Goal: Task Accomplishment & Management: Manage account settings

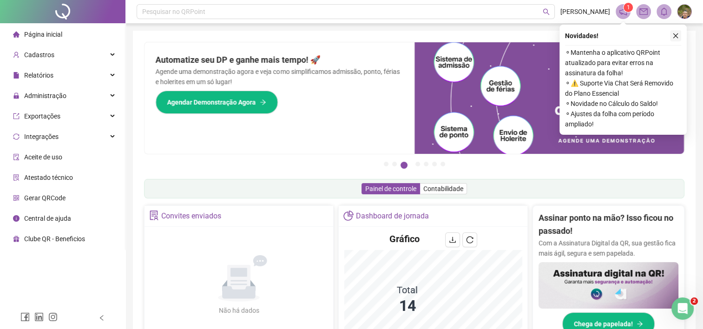
click at [675, 38] on icon "close" at bounding box center [675, 36] width 7 height 7
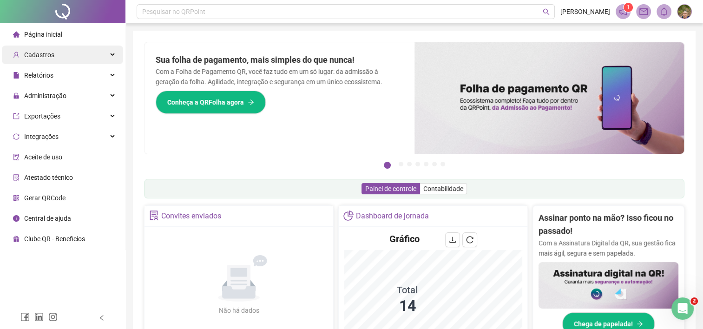
click at [115, 56] on div "Cadastros" at bounding box center [62, 55] width 121 height 19
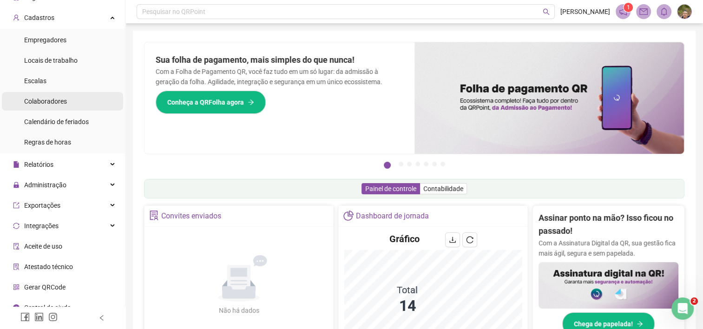
scroll to position [46, 0]
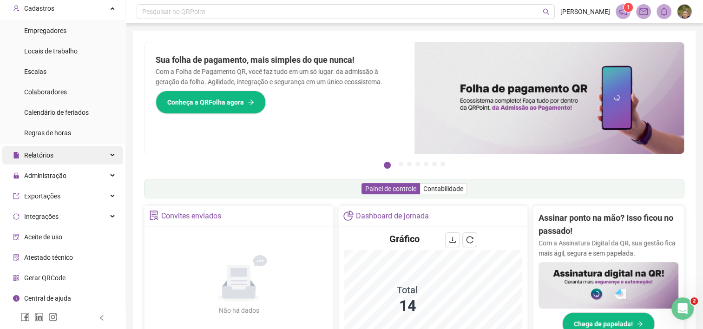
click at [103, 155] on div "Relatórios" at bounding box center [62, 155] width 121 height 19
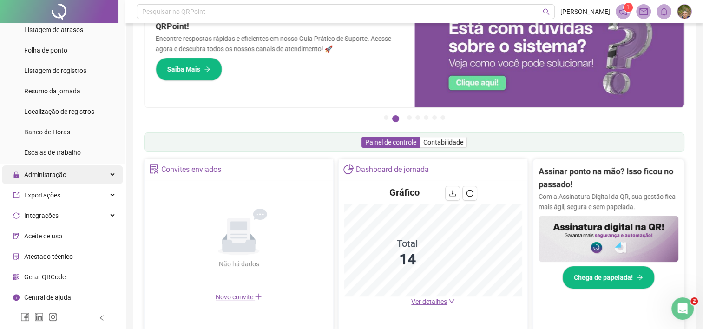
click at [103, 173] on div "Administração" at bounding box center [62, 174] width 121 height 19
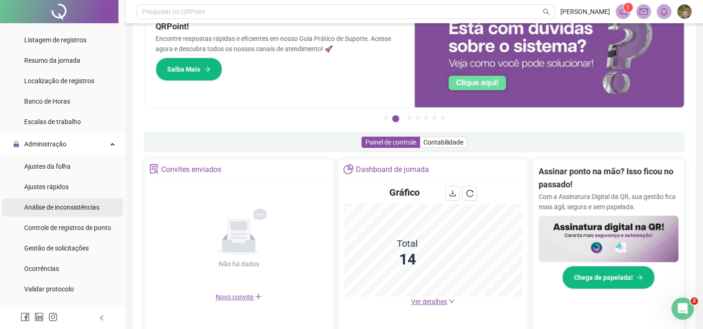
scroll to position [261, 0]
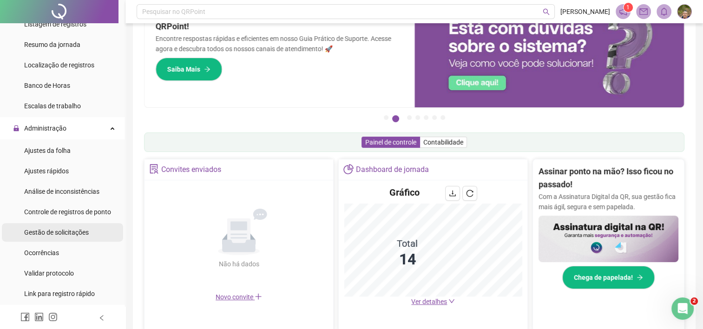
click at [76, 232] on span "Gestão de solicitações" at bounding box center [56, 232] width 65 height 7
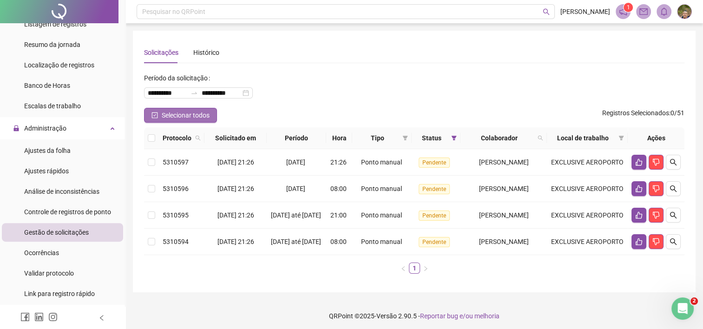
click at [168, 119] on span "Selecionar todos" at bounding box center [186, 115] width 48 height 10
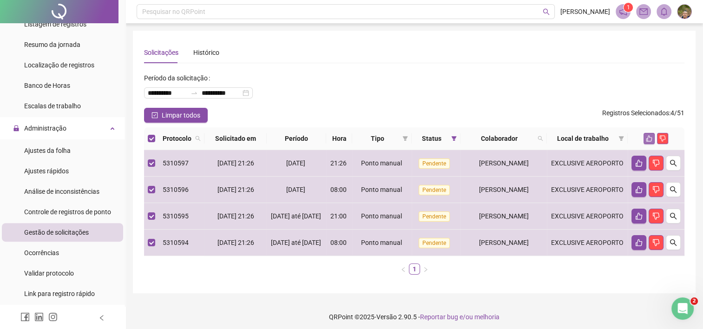
click at [648, 136] on icon "like" at bounding box center [649, 138] width 7 height 7
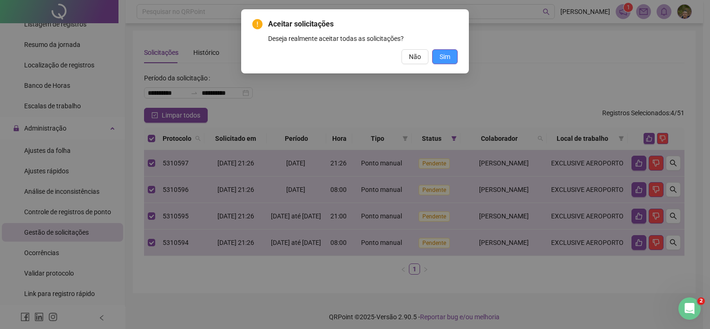
click at [452, 56] on button "Sim" at bounding box center [445, 56] width 26 height 15
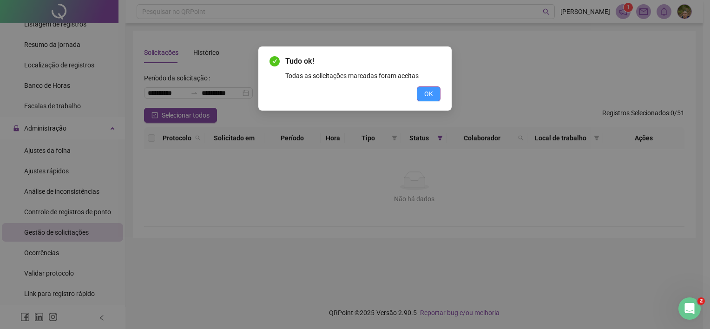
click at [433, 95] on button "OK" at bounding box center [429, 93] width 24 height 15
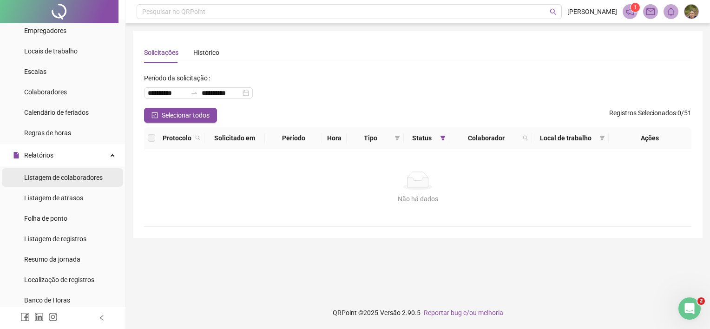
scroll to position [93, 0]
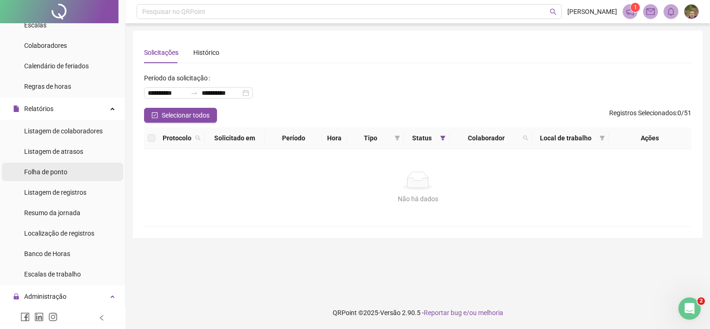
click at [59, 175] on span "Folha de ponto" at bounding box center [45, 171] width 43 height 7
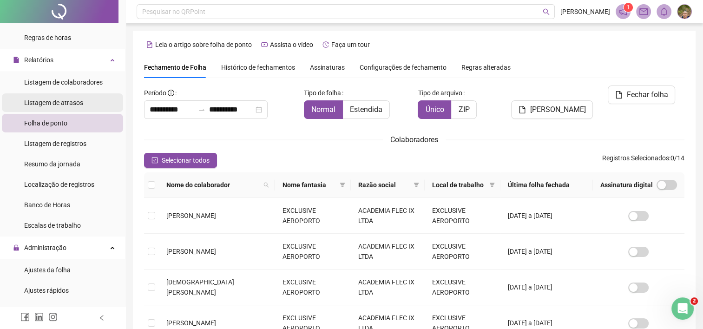
scroll to position [186, 0]
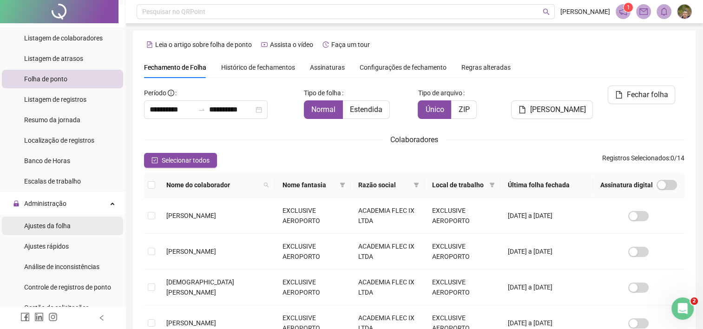
click at [64, 226] on span "Ajustes da folha" at bounding box center [47, 225] width 46 height 7
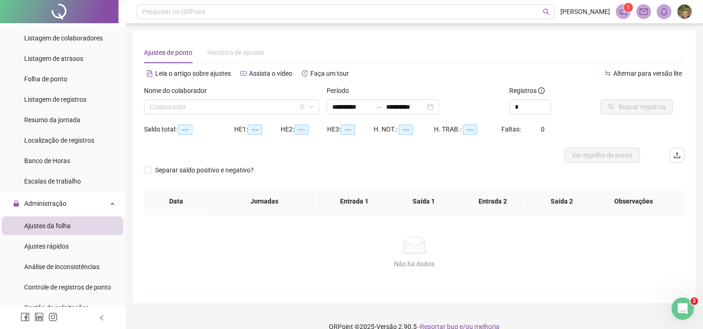
type input "**********"
click at [545, 104] on icon "up" at bounding box center [545, 104] width 3 height 2
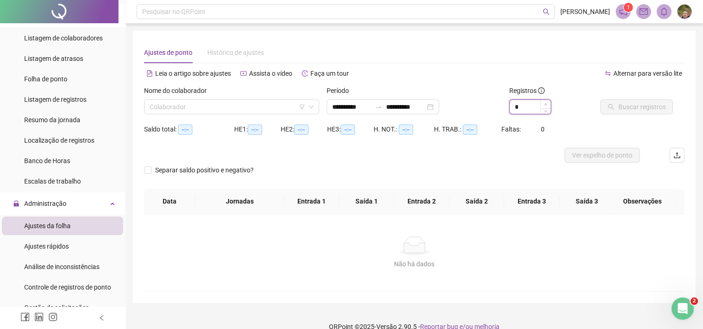
type input "*"
click at [545, 104] on icon "up" at bounding box center [545, 104] width 3 height 2
click at [234, 103] on input "search" at bounding box center [228, 107] width 156 height 14
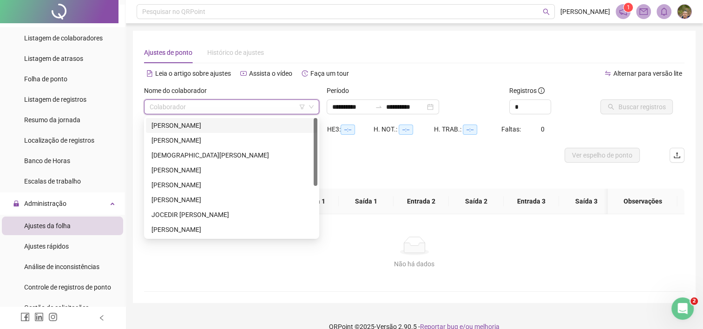
click at [221, 127] on div "[PERSON_NAME]" at bounding box center [231, 125] width 160 height 10
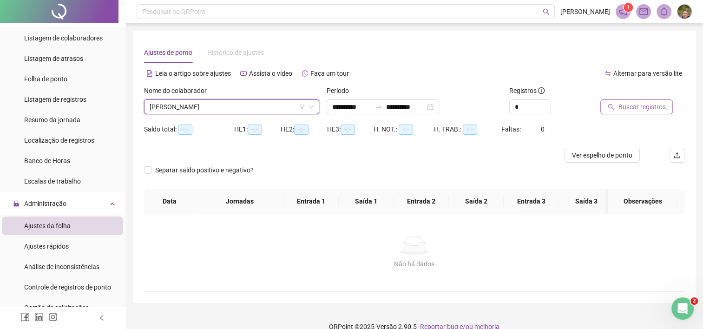
click at [622, 110] on span "Buscar registros" at bounding box center [641, 107] width 47 height 10
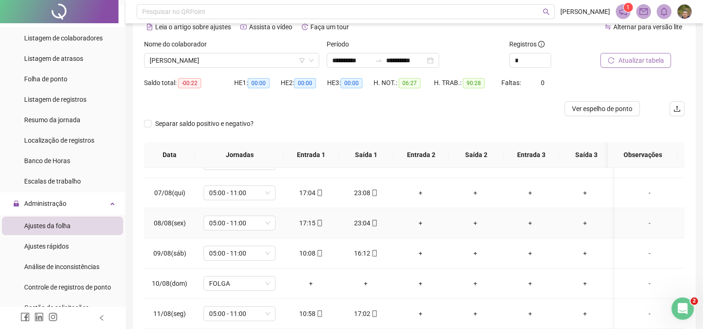
scroll to position [186, 0]
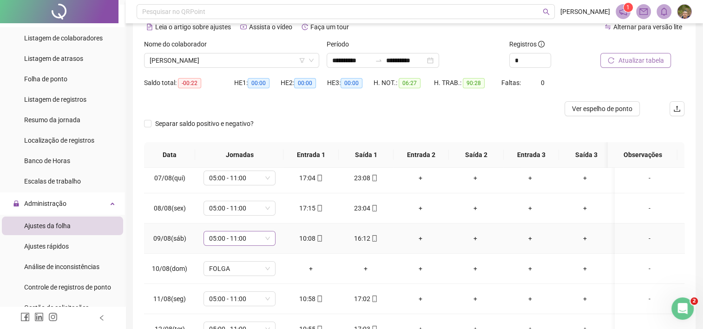
click at [247, 239] on span "05:00 - 11:00" at bounding box center [239, 238] width 61 height 14
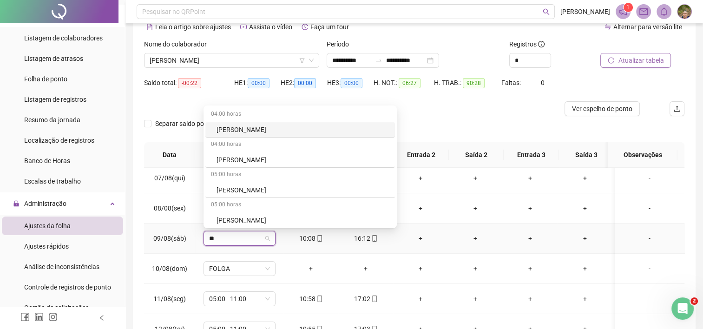
type input "*"
type input "**"
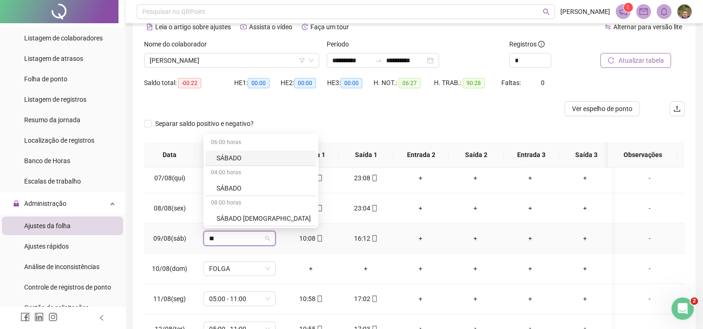
click at [242, 157] on div "SÁBADO" at bounding box center [264, 158] width 94 height 10
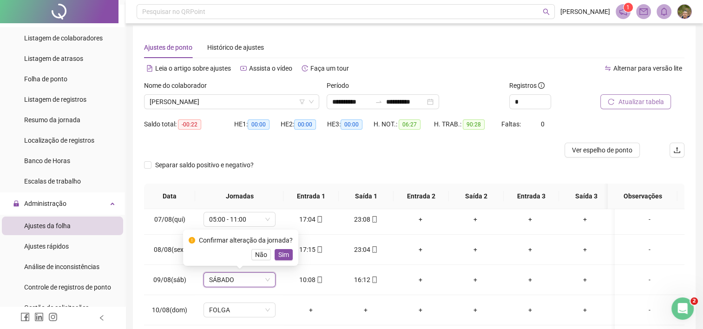
scroll to position [0, 0]
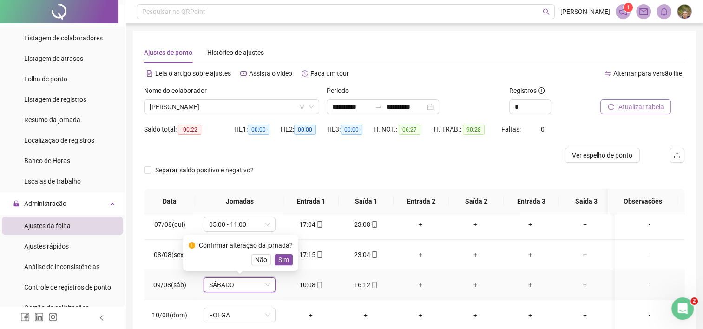
drag, startPoint x: 278, startPoint y: 258, endPoint x: 305, endPoint y: 223, distance: 44.4
click at [278, 258] on span "Sim" at bounding box center [283, 260] width 11 height 10
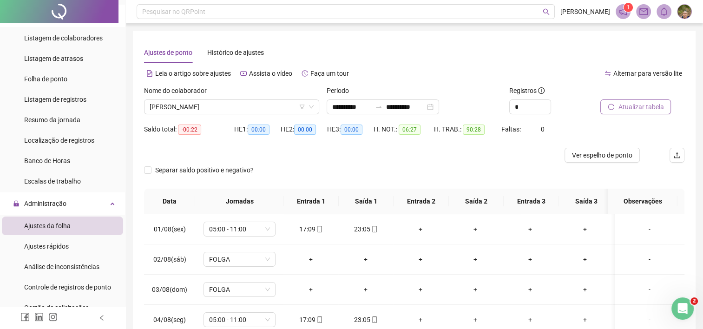
click at [641, 108] on span "Atualizar tabela" at bounding box center [641, 107] width 46 height 10
click at [310, 106] on icon "down" at bounding box center [311, 106] width 5 height 3
click at [289, 110] on span "[PERSON_NAME]" at bounding box center [232, 107] width 164 height 14
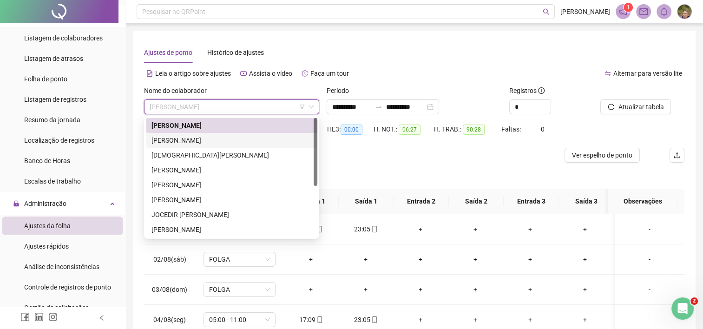
click at [241, 141] on div "[PERSON_NAME]" at bounding box center [231, 140] width 160 height 10
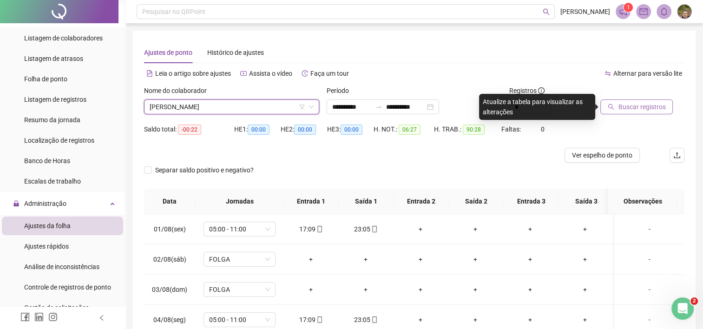
click at [616, 110] on button "Buscar registros" at bounding box center [636, 106] width 72 height 15
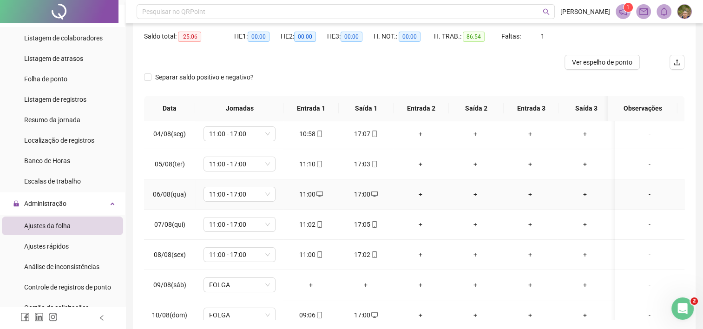
scroll to position [139, 0]
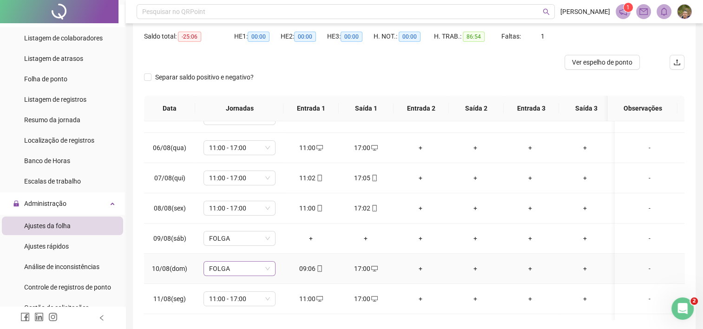
click at [259, 269] on span "FOLGA" at bounding box center [239, 269] width 61 height 14
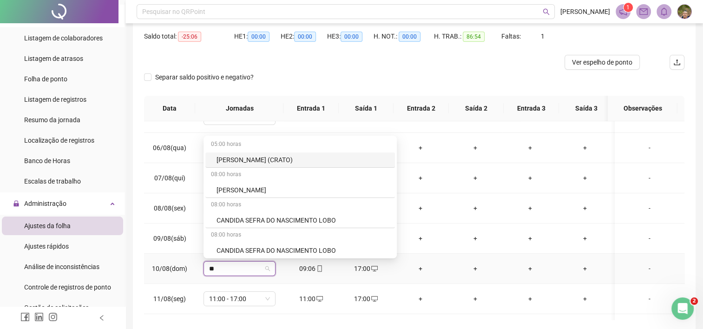
type input "***"
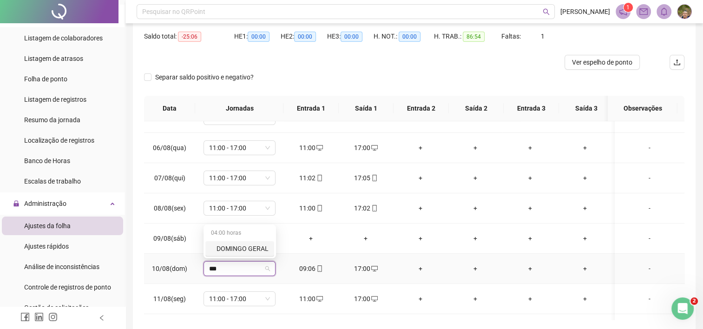
click at [259, 251] on div "DOMINGO GERAL" at bounding box center [243, 248] width 52 height 10
click at [281, 243] on span "Sim" at bounding box center [283, 243] width 11 height 10
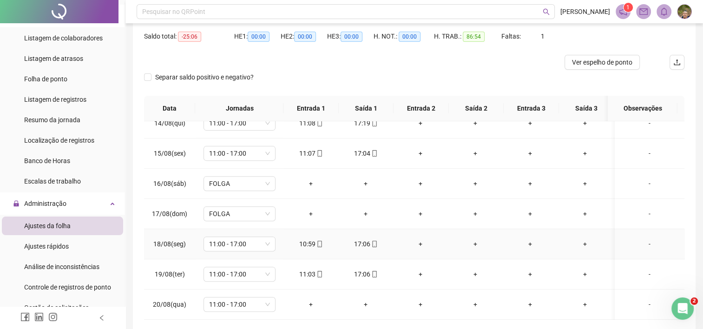
scroll to position [134, 0]
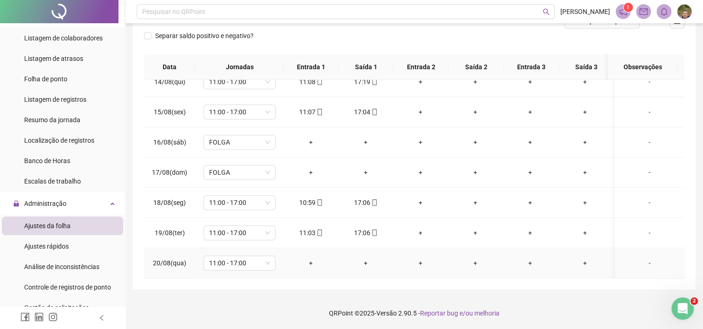
click at [311, 258] on div "+" at bounding box center [311, 263] width 40 height 10
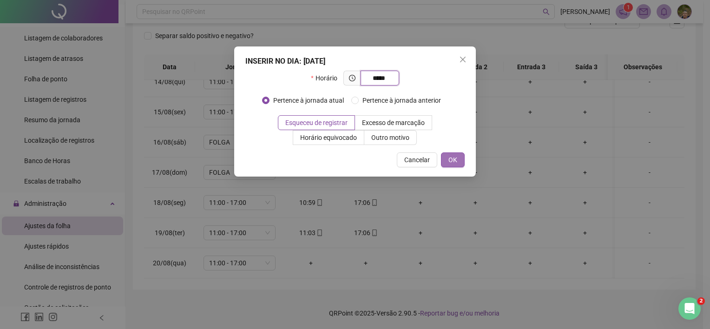
type input "*****"
click at [453, 157] on span "OK" at bounding box center [452, 160] width 9 height 10
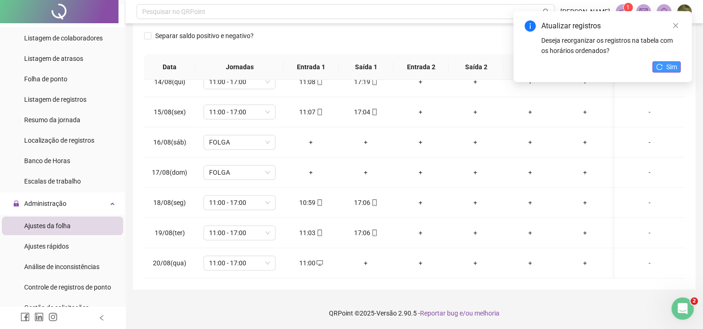
click at [667, 69] on span "Sim" at bounding box center [671, 67] width 11 height 10
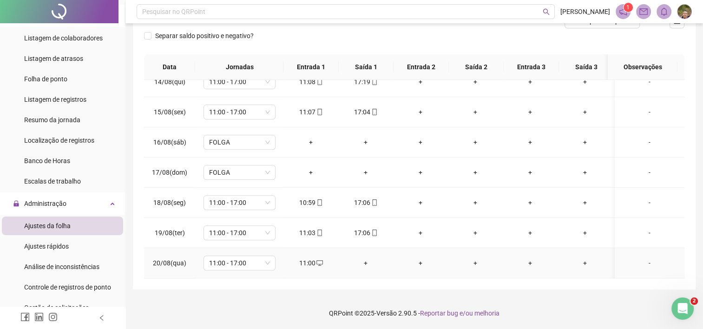
click at [365, 258] on div "+" at bounding box center [366, 263] width 40 height 10
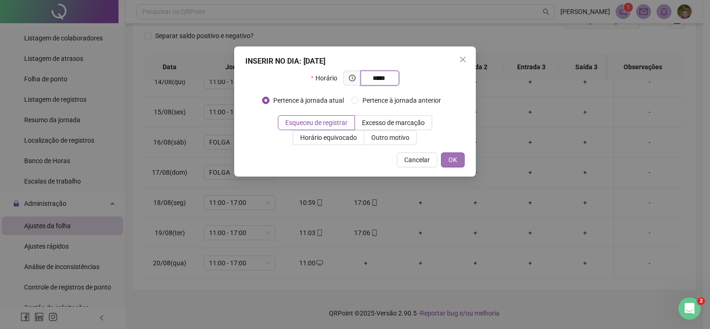
type input "*****"
click at [448, 156] on button "OK" at bounding box center [453, 159] width 24 height 15
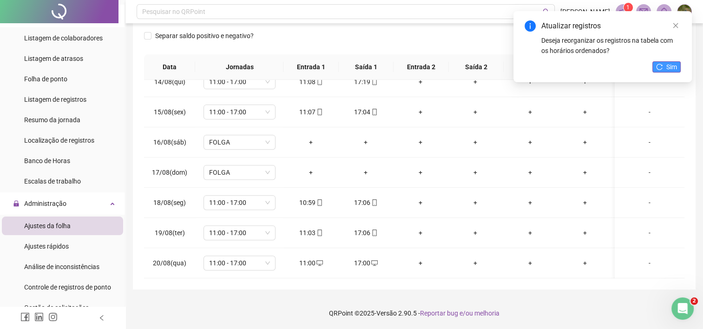
click at [678, 63] on button "Sim" at bounding box center [666, 66] width 28 height 11
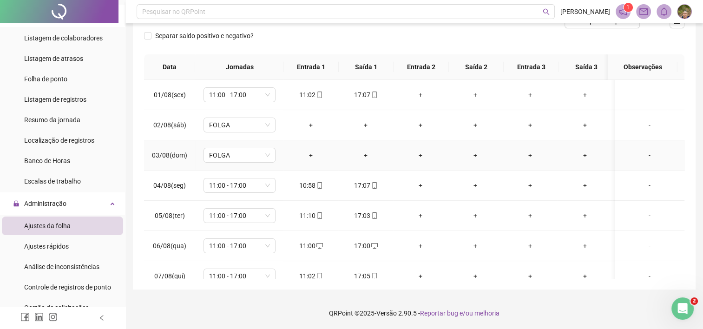
scroll to position [0, 0]
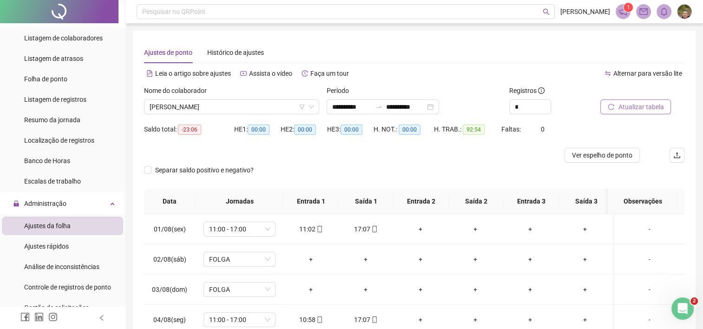
click at [645, 106] on span "Atualizar tabela" at bounding box center [641, 107] width 46 height 10
click at [285, 104] on span "[PERSON_NAME]" at bounding box center [232, 107] width 164 height 14
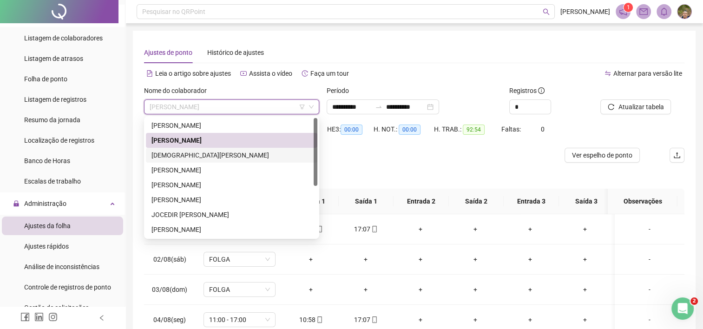
click at [212, 156] on div "[DEMOGRAPHIC_DATA][PERSON_NAME]" at bounding box center [231, 155] width 160 height 10
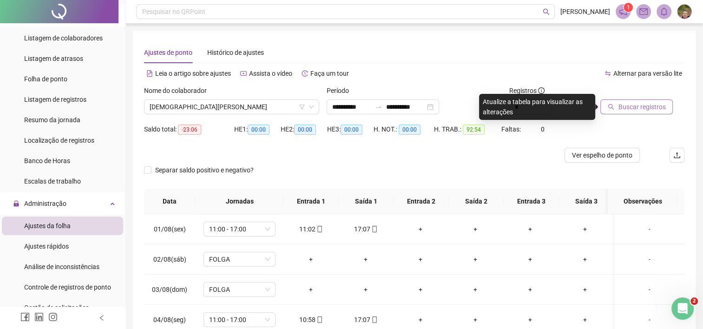
click at [624, 105] on span "Buscar registros" at bounding box center [641, 107] width 47 height 10
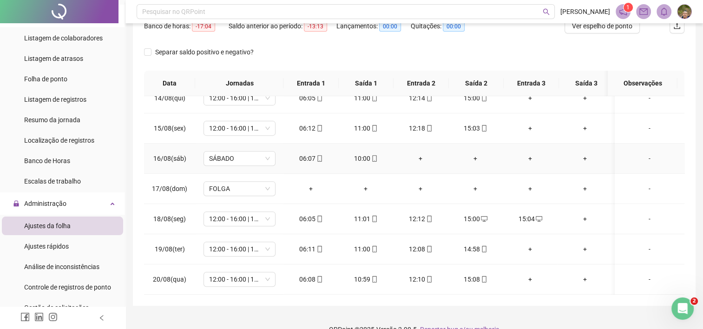
scroll to position [139, 0]
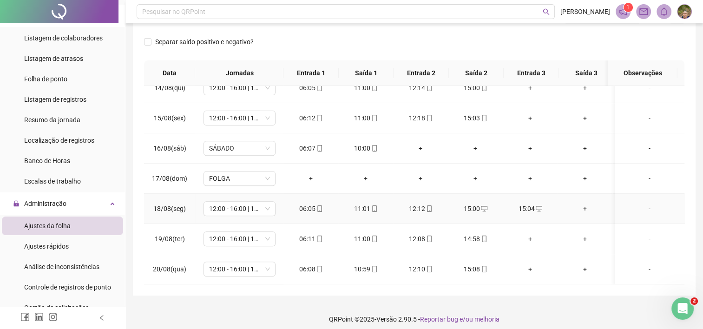
click at [519, 203] on div "15:04" at bounding box center [530, 208] width 40 height 10
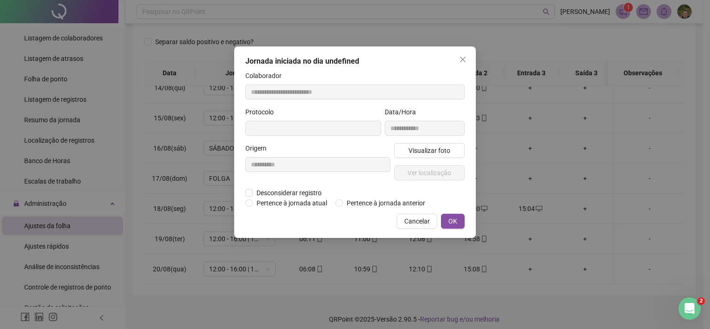
type input "**********"
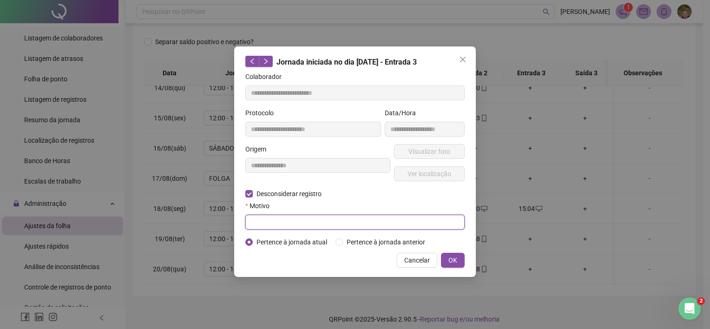
click at [270, 220] on input "text" at bounding box center [354, 222] width 219 height 15
type input "**********"
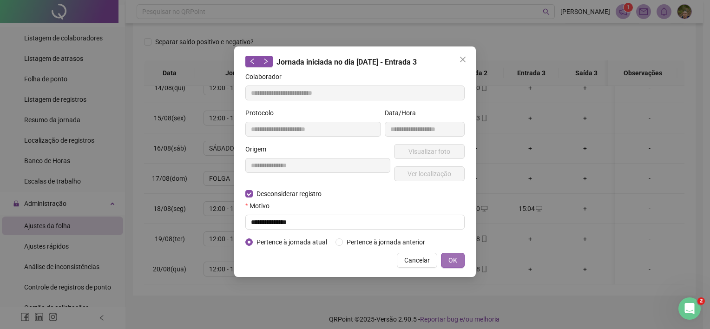
click at [452, 260] on span "OK" at bounding box center [452, 260] width 9 height 10
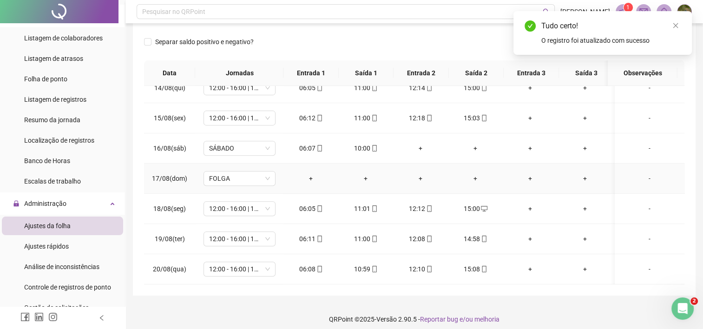
scroll to position [145, 0]
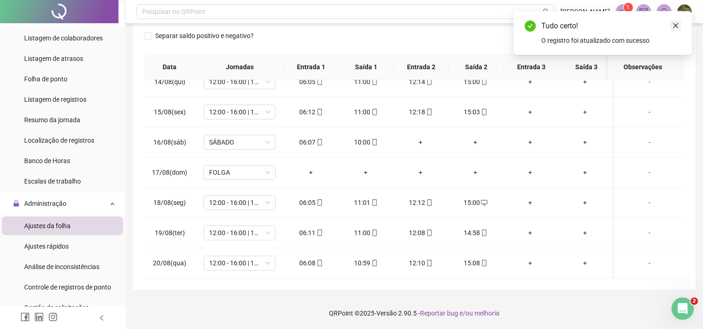
click at [676, 26] on icon "close" at bounding box center [675, 25] width 7 height 7
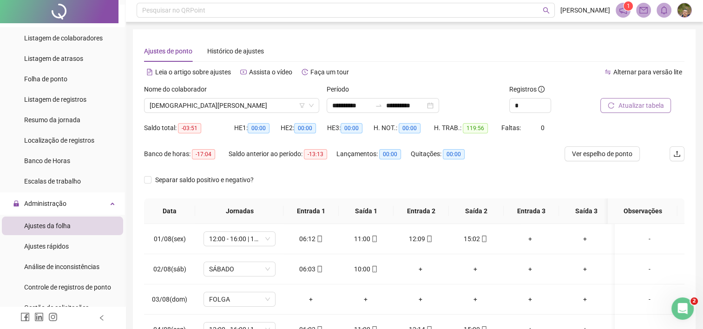
scroll to position [0, 0]
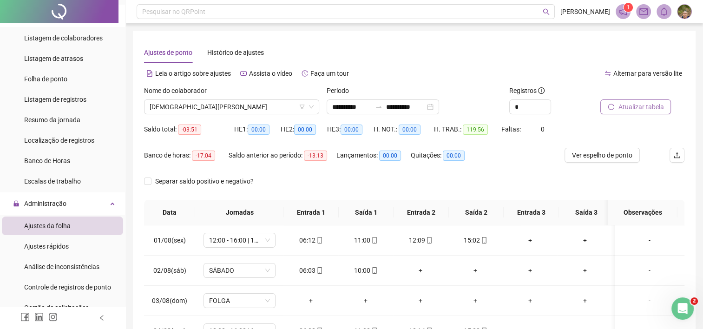
click at [624, 106] on span "Atualizar tabela" at bounding box center [641, 107] width 46 height 10
click at [266, 113] on span "[DEMOGRAPHIC_DATA][PERSON_NAME]" at bounding box center [232, 107] width 164 height 14
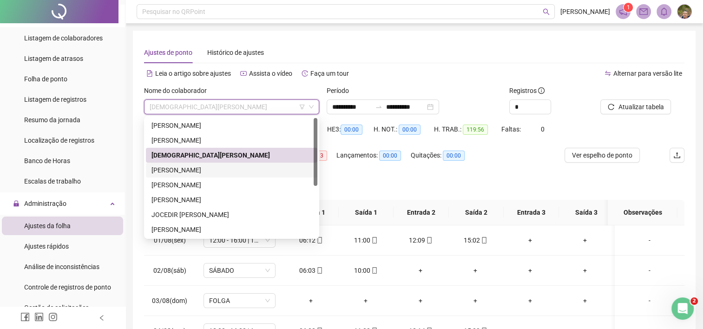
click at [227, 169] on div "[PERSON_NAME]" at bounding box center [231, 170] width 160 height 10
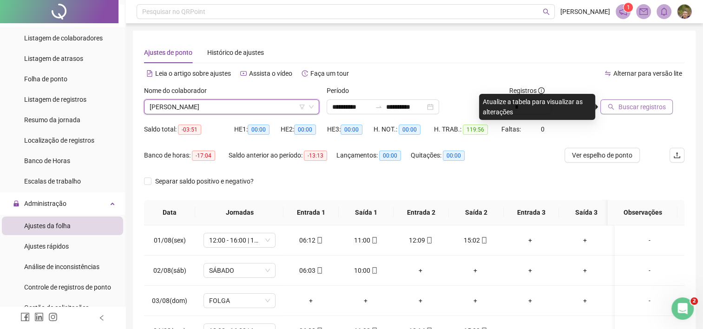
click at [618, 109] on span "Buscar registros" at bounding box center [641, 107] width 47 height 10
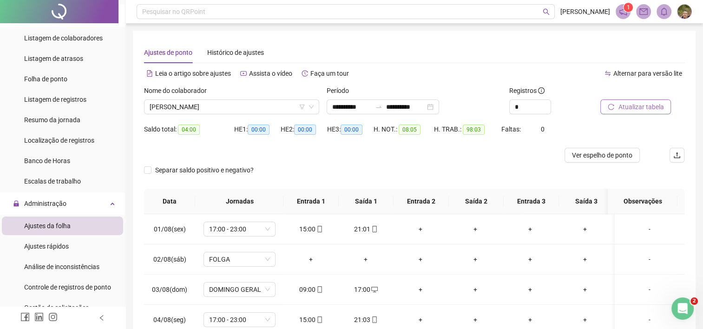
click at [619, 107] on span "Atualizar tabela" at bounding box center [641, 107] width 46 height 10
click at [287, 108] on span "[PERSON_NAME]" at bounding box center [232, 107] width 164 height 14
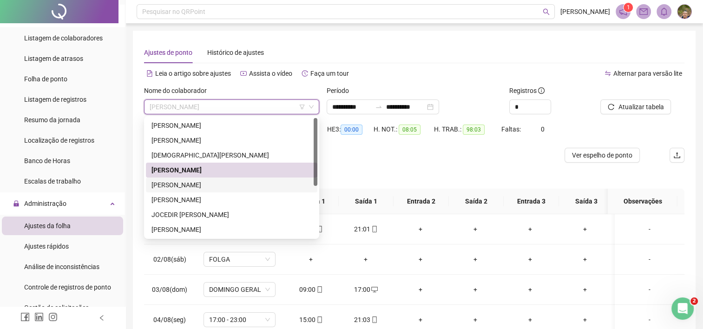
click at [209, 184] on div "[PERSON_NAME]" at bounding box center [231, 185] width 160 height 10
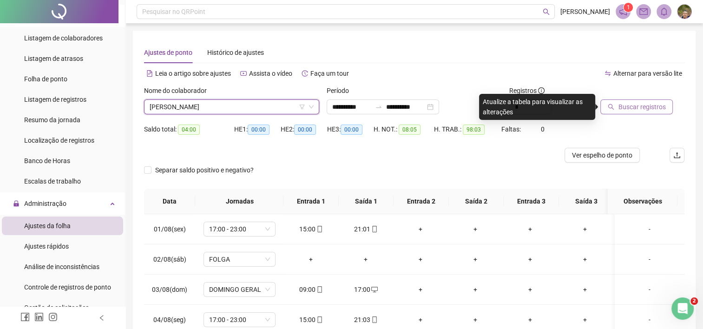
click at [643, 111] on span "Buscar registros" at bounding box center [641, 107] width 47 height 10
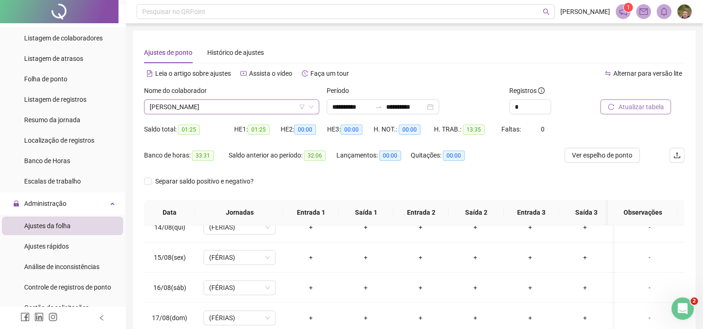
click at [278, 106] on span "[PERSON_NAME]" at bounding box center [232, 107] width 164 height 14
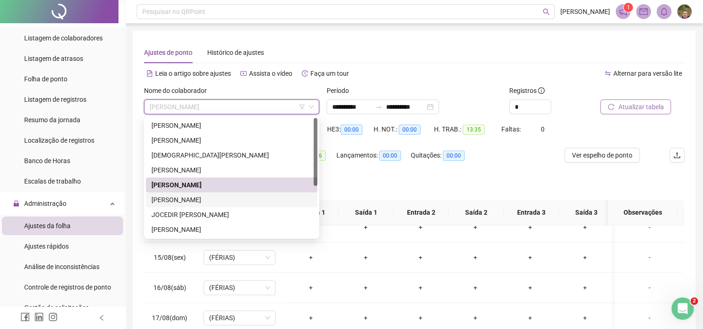
drag, startPoint x: 223, startPoint y: 201, endPoint x: 284, endPoint y: 186, distance: 62.2
click at [228, 198] on div "[PERSON_NAME]" at bounding box center [231, 200] width 160 height 10
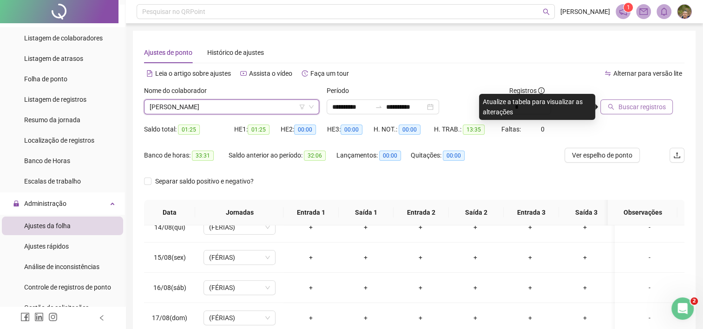
click at [629, 101] on button "Buscar registros" at bounding box center [636, 106] width 72 height 15
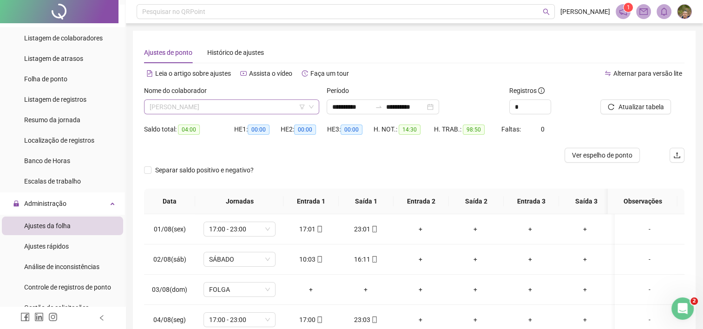
click at [273, 101] on span "[PERSON_NAME]" at bounding box center [232, 107] width 164 height 14
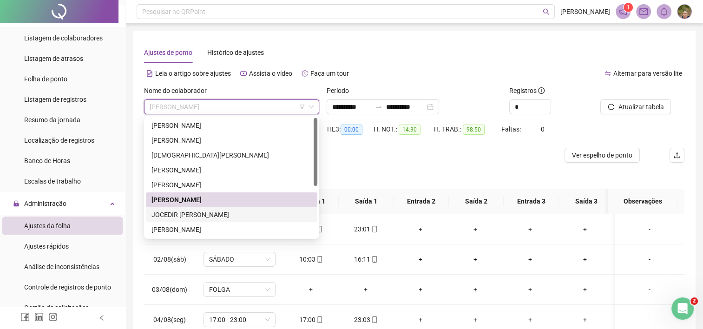
click at [228, 216] on div "JOCEDIR [PERSON_NAME]" at bounding box center [231, 215] width 160 height 10
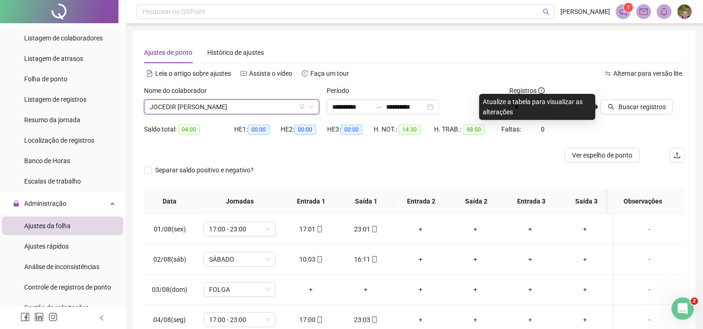
click at [633, 114] on div "Buscar registros" at bounding box center [643, 103] width 92 height 36
click at [636, 112] on span "Buscar registros" at bounding box center [641, 107] width 47 height 10
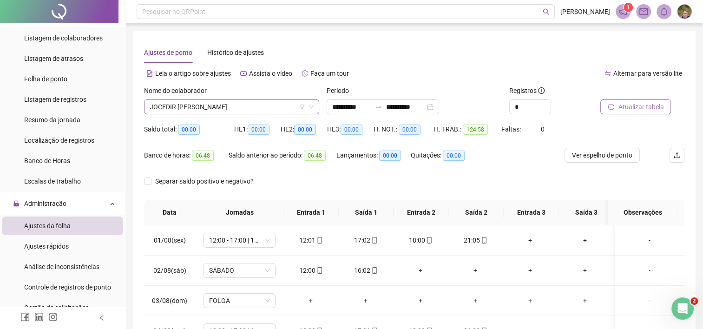
click at [286, 108] on span "JOCEDIR [PERSON_NAME]" at bounding box center [232, 107] width 164 height 14
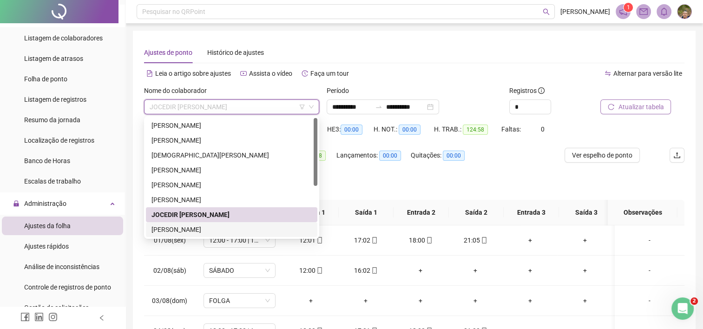
click at [230, 232] on div "[PERSON_NAME]" at bounding box center [231, 229] width 160 height 10
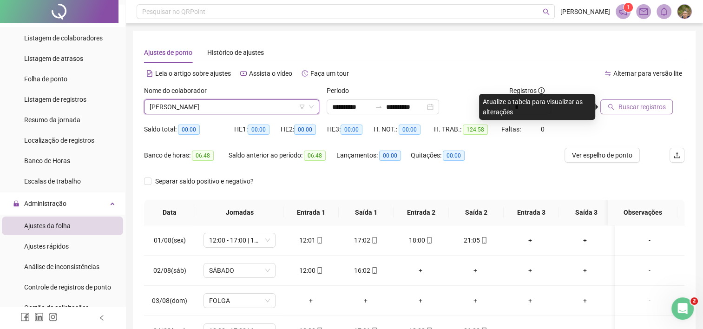
click at [623, 110] on span "Buscar registros" at bounding box center [641, 107] width 47 height 10
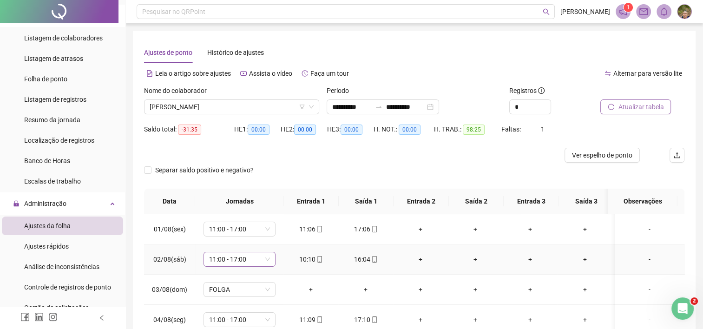
click at [262, 263] on span "11:00 - 17:00" at bounding box center [239, 259] width 61 height 14
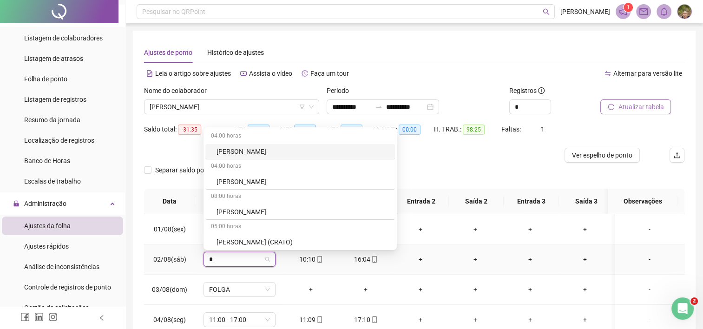
type input "**"
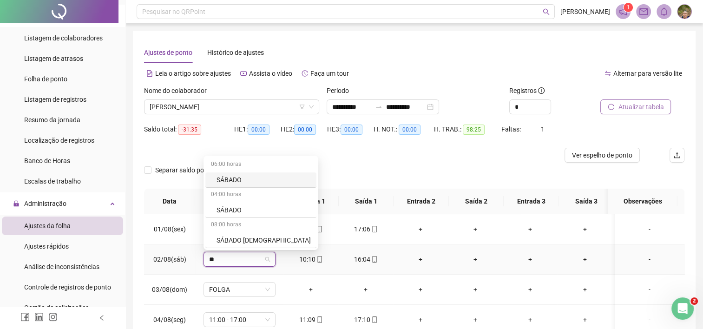
click at [236, 180] on div "SÁBADO" at bounding box center [264, 180] width 94 height 10
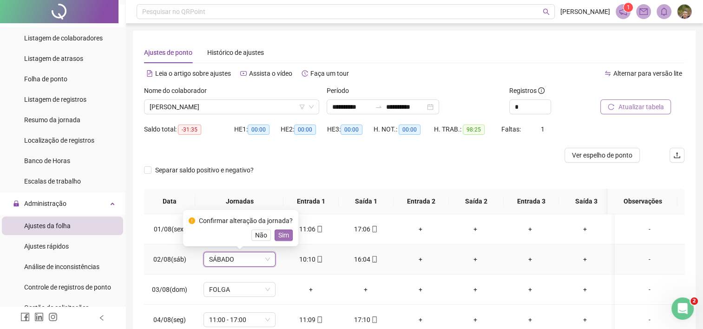
click at [285, 238] on span "Sim" at bounding box center [283, 235] width 11 height 10
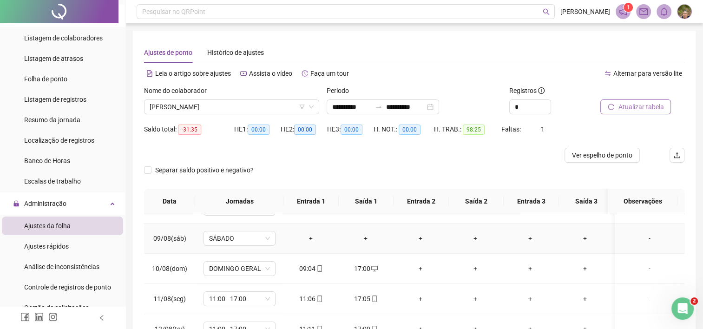
scroll to position [186, 0]
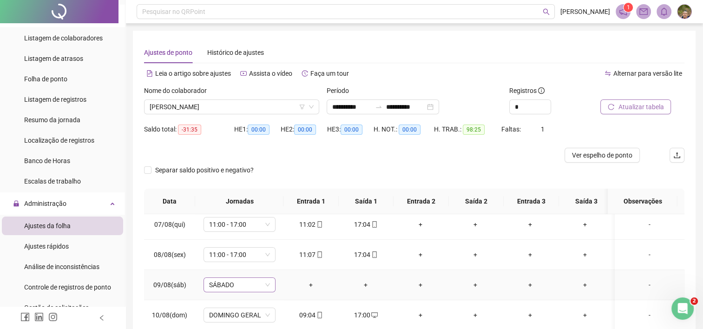
click at [246, 283] on span "SÁBADO" at bounding box center [239, 285] width 61 height 14
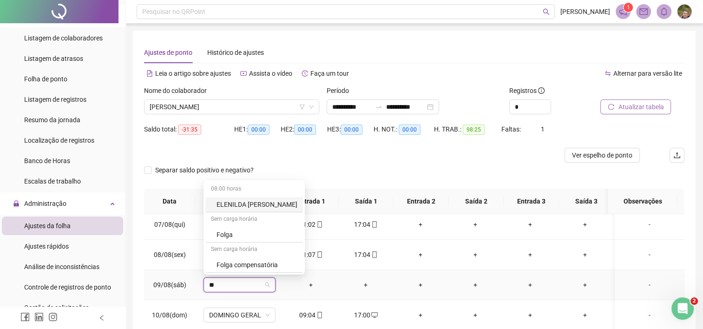
type input "***"
click at [235, 231] on div "Folga" at bounding box center [247, 235] width 61 height 10
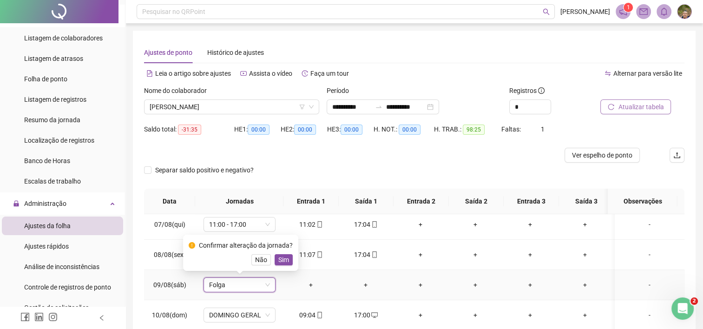
click at [277, 258] on button "Sim" at bounding box center [284, 259] width 18 height 11
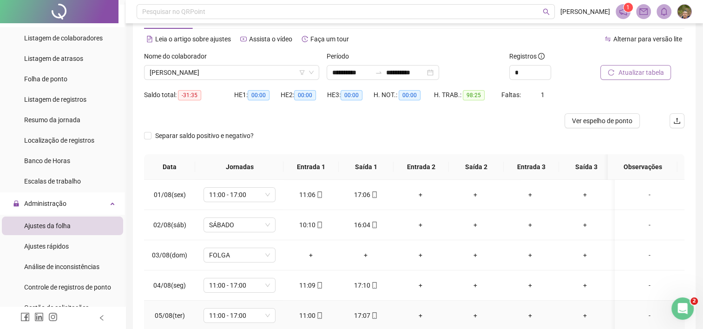
scroll to position [0, 0]
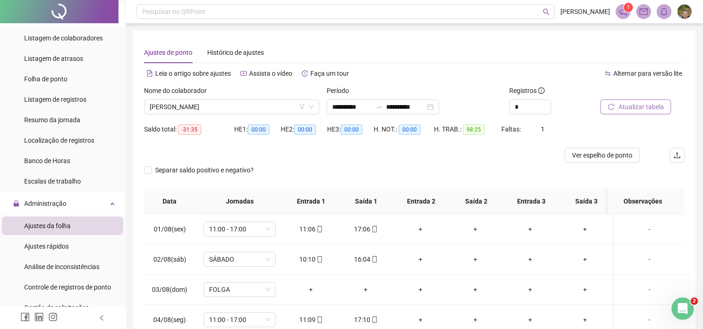
click at [617, 110] on button "Atualizar tabela" at bounding box center [635, 106] width 71 height 15
click at [256, 110] on span "[PERSON_NAME]" at bounding box center [232, 107] width 164 height 14
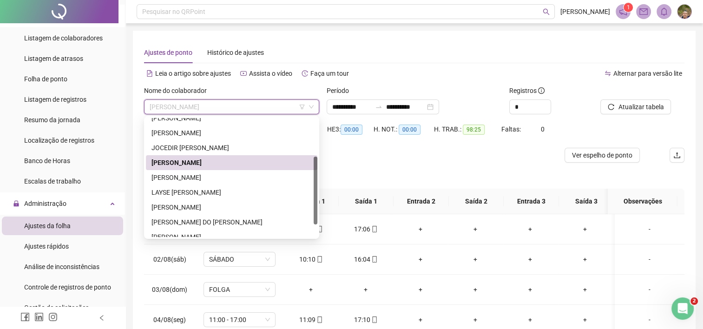
scroll to position [67, 0]
drag, startPoint x: 315, startPoint y: 173, endPoint x: 322, endPoint y: 212, distance: 39.0
click at [322, 212] on body "**********" at bounding box center [351, 164] width 703 height 329
click at [256, 182] on div "[PERSON_NAME]" at bounding box center [231, 177] width 160 height 10
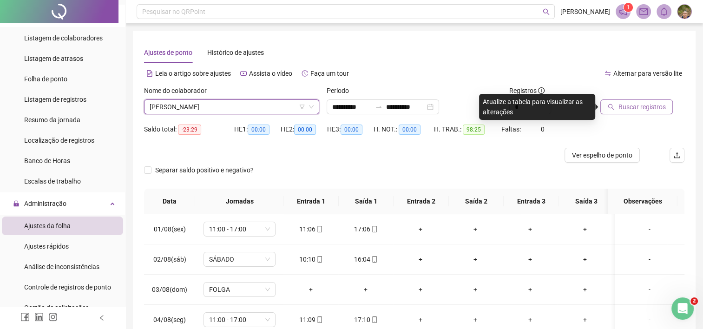
click at [621, 108] on span "Buscar registros" at bounding box center [641, 107] width 47 height 10
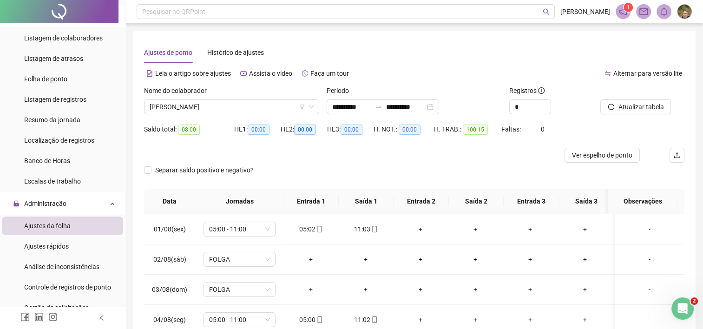
click at [439, 157] on div at bounding box center [346, 155] width 405 height 15
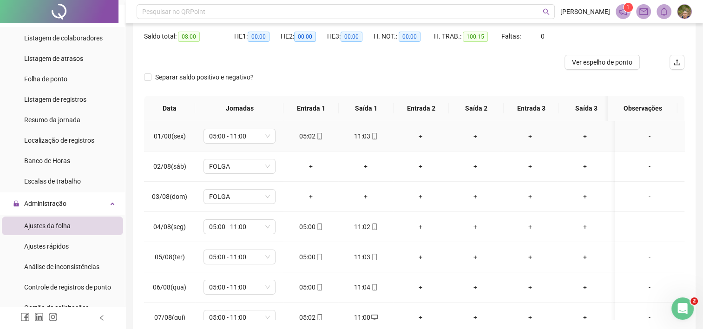
scroll to position [0, 0]
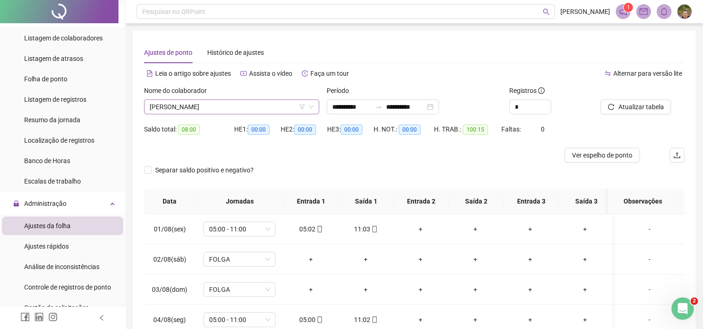
click at [269, 108] on span "[PERSON_NAME]" at bounding box center [232, 107] width 164 height 14
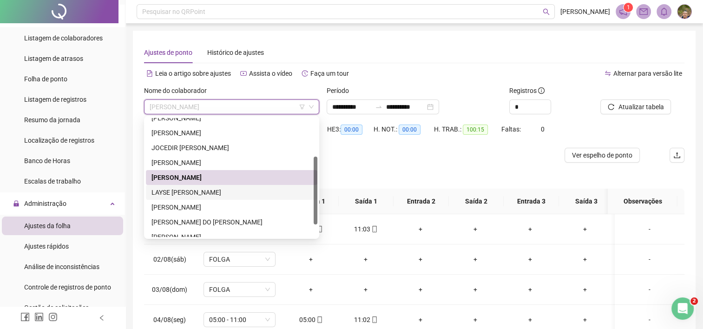
click at [187, 197] on div "LAYSE [PERSON_NAME]" at bounding box center [231, 192] width 160 height 10
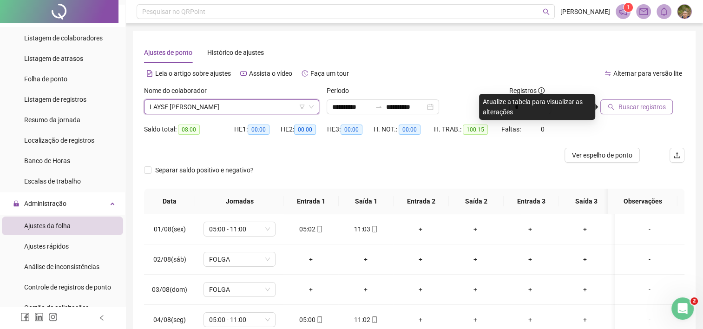
click at [629, 107] on span "Buscar registros" at bounding box center [641, 107] width 47 height 10
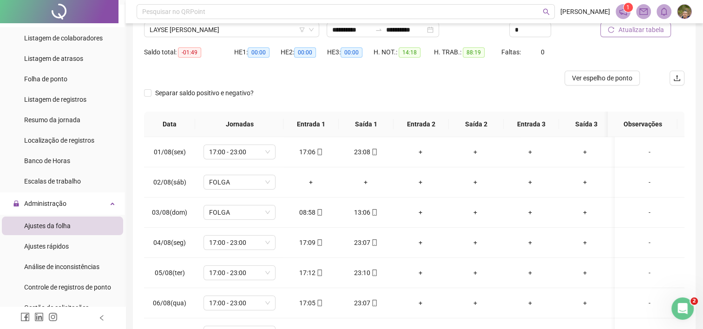
scroll to position [93, 0]
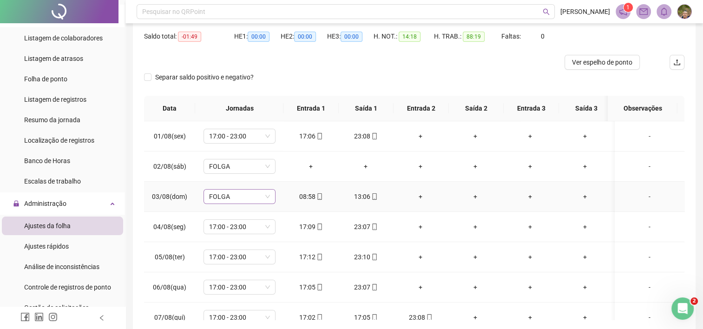
click at [243, 197] on span "FOLGA" at bounding box center [239, 197] width 61 height 14
type input "****"
click at [259, 229] on div "DOMINGO GERAL" at bounding box center [243, 229] width 52 height 10
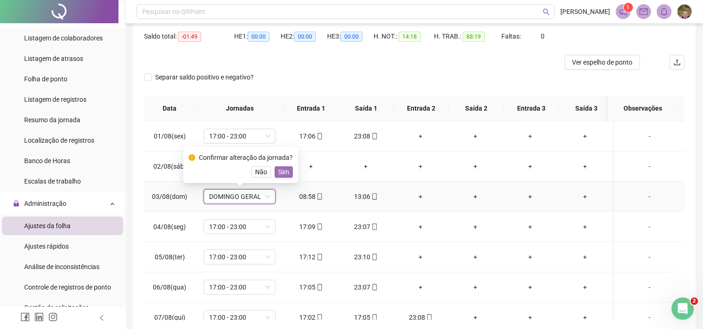
click at [280, 177] on span "Sim" at bounding box center [283, 172] width 11 height 10
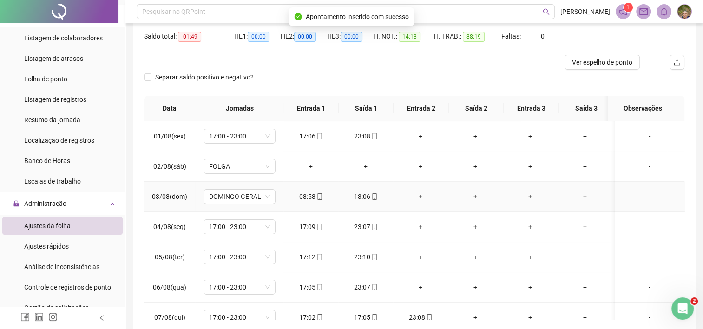
scroll to position [46, 0]
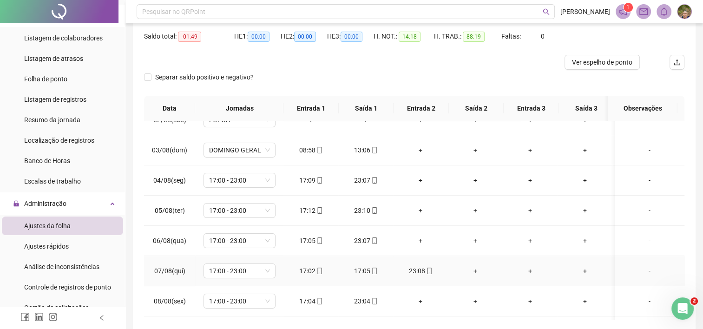
click at [366, 269] on div "17:05" at bounding box center [366, 271] width 40 height 10
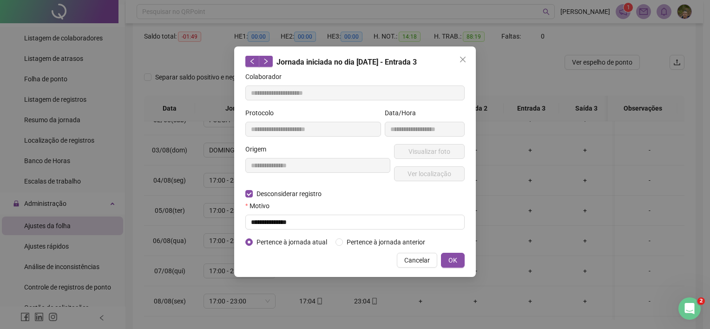
type input "**********"
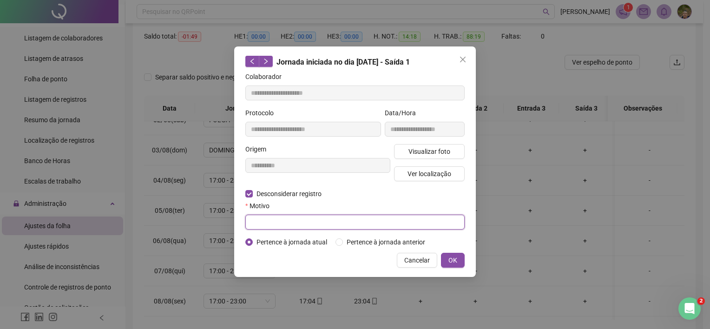
click at [276, 221] on input "text" at bounding box center [354, 222] width 219 height 15
type input "**********"
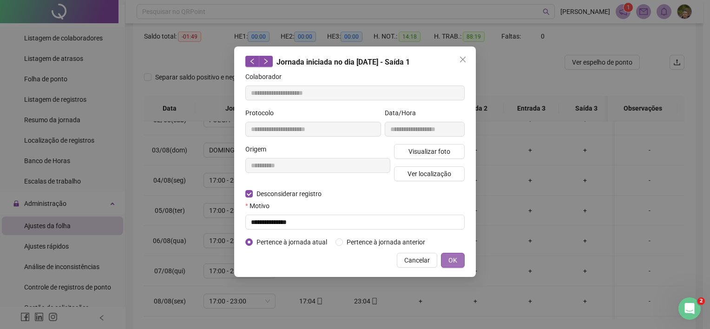
click at [459, 264] on button "OK" at bounding box center [453, 260] width 24 height 15
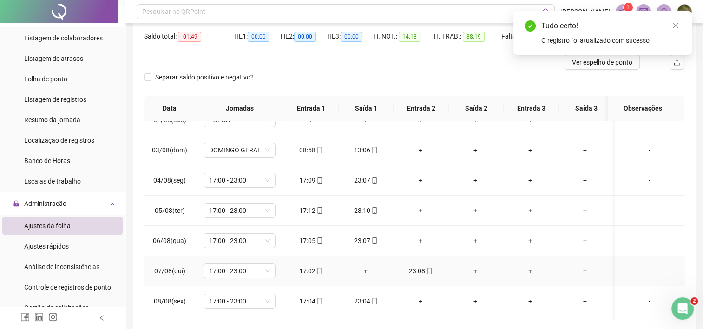
click at [362, 273] on div "+" at bounding box center [366, 271] width 40 height 10
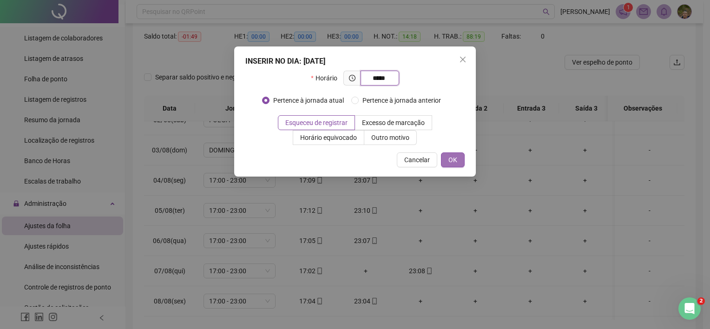
type input "*****"
click at [451, 158] on span "OK" at bounding box center [452, 160] width 9 height 10
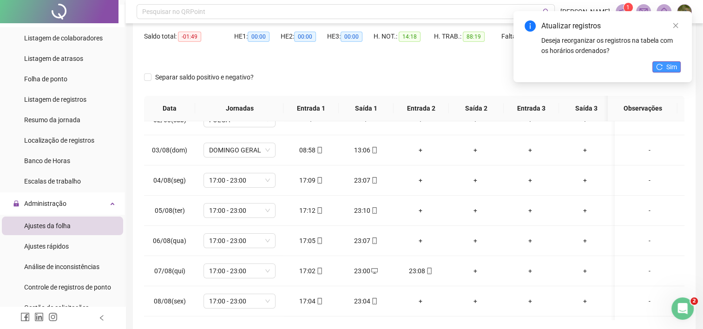
drag, startPoint x: 669, startPoint y: 75, endPoint x: 669, endPoint y: 71, distance: 4.7
click at [669, 74] on div "Atualizar registros Deseja reorganizar os registros na tabela com os horários o…" at bounding box center [602, 46] width 178 height 71
click at [670, 70] on span "Sim" at bounding box center [671, 67] width 11 height 10
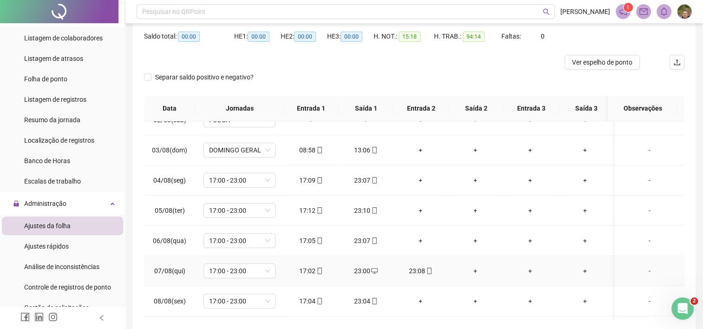
click at [415, 271] on div "23:08" at bounding box center [420, 271] width 40 height 10
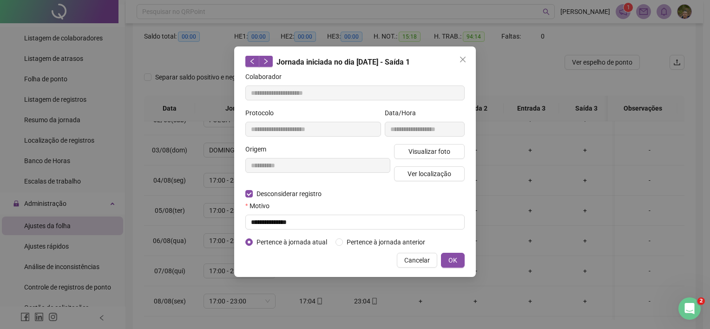
type input "**********"
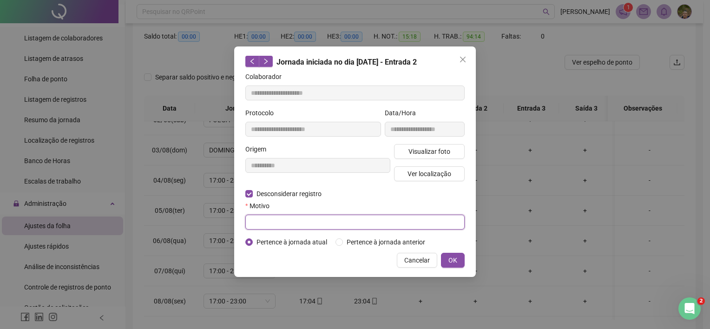
click at [280, 225] on input "text" at bounding box center [354, 222] width 219 height 15
type input "**********"
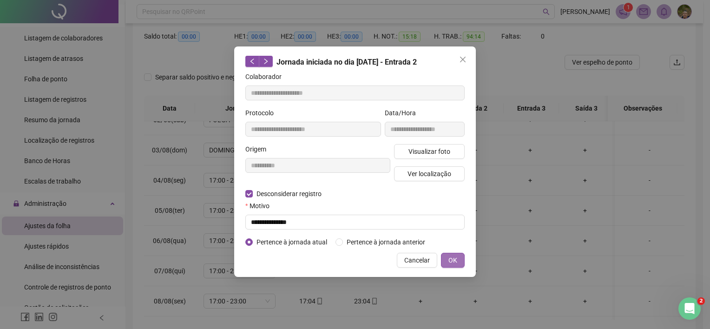
click at [451, 260] on span "OK" at bounding box center [452, 260] width 9 height 10
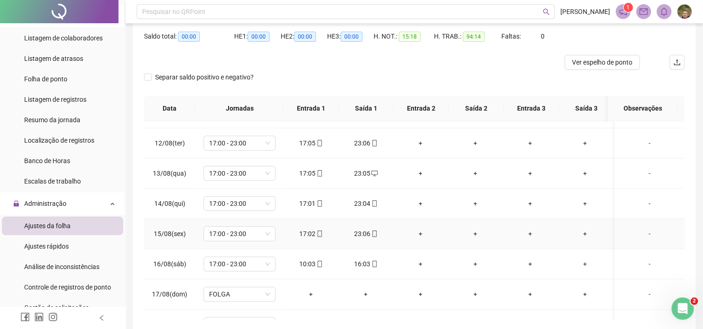
scroll to position [372, 0]
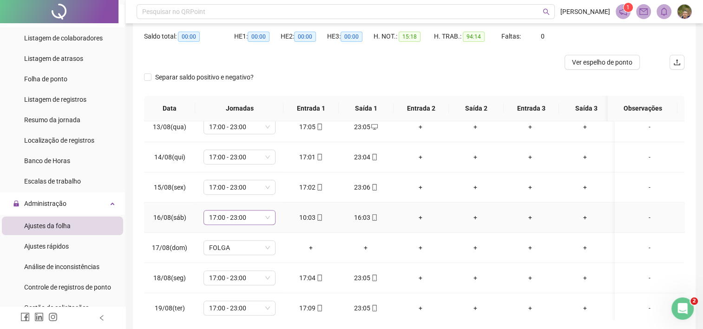
click at [230, 214] on span "17:00 - 23:00" at bounding box center [239, 217] width 61 height 14
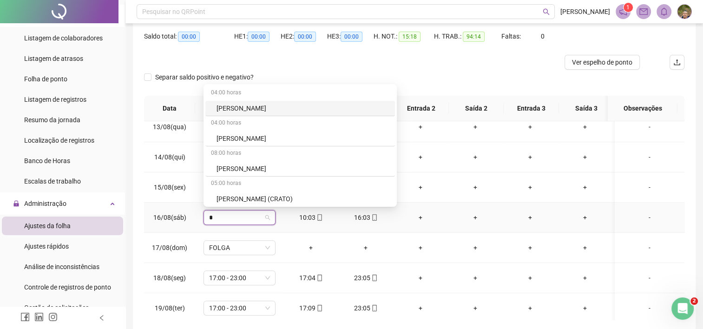
type input "**"
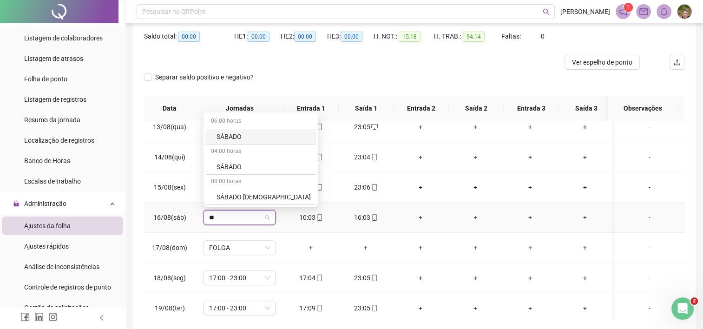
click at [219, 137] on div "SÁBADO" at bounding box center [264, 136] width 94 height 10
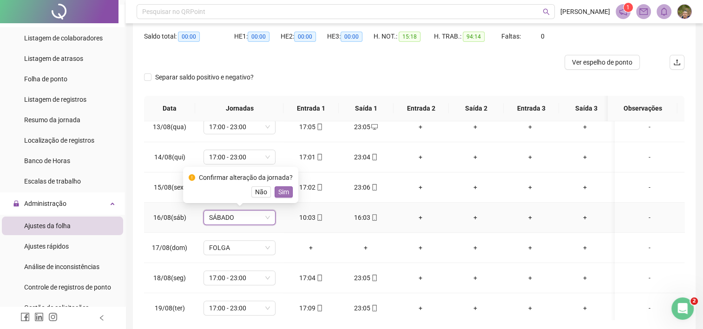
click at [285, 191] on span "Sim" at bounding box center [283, 192] width 11 height 10
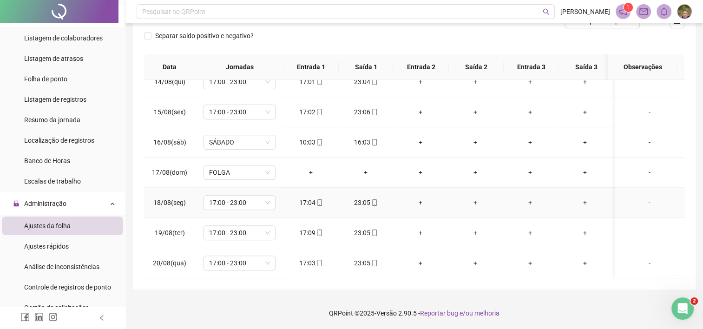
scroll to position [364, 0]
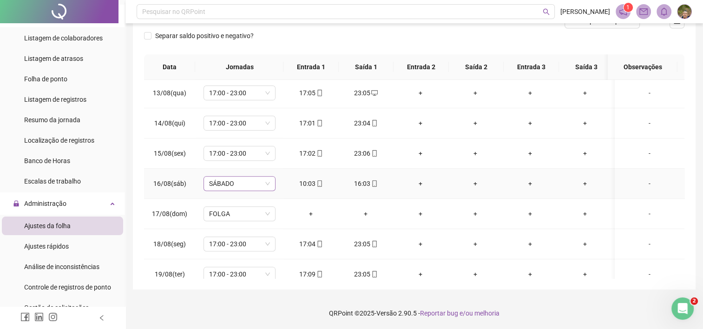
click at [243, 186] on span "SÁBADO" at bounding box center [239, 184] width 61 height 14
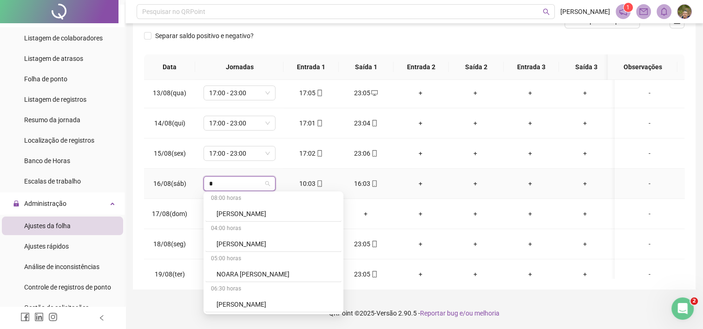
scroll to position [1025, 0]
type input "**"
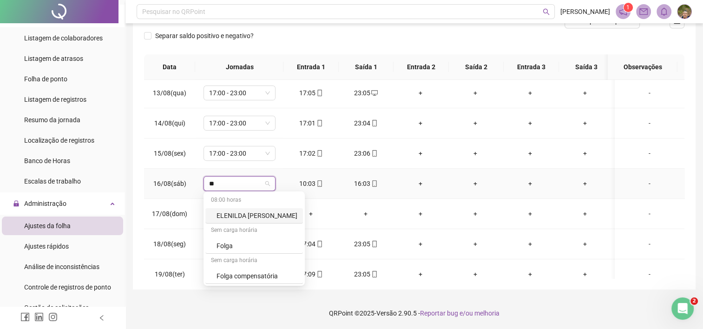
scroll to position [0, 0]
click at [220, 247] on div "Folga" at bounding box center [257, 246] width 81 height 10
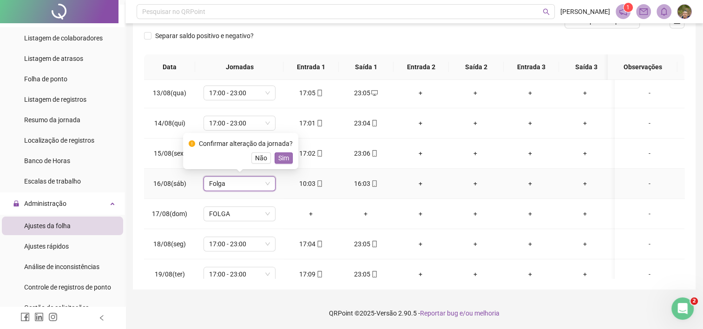
click at [279, 159] on span "Sim" at bounding box center [283, 158] width 11 height 10
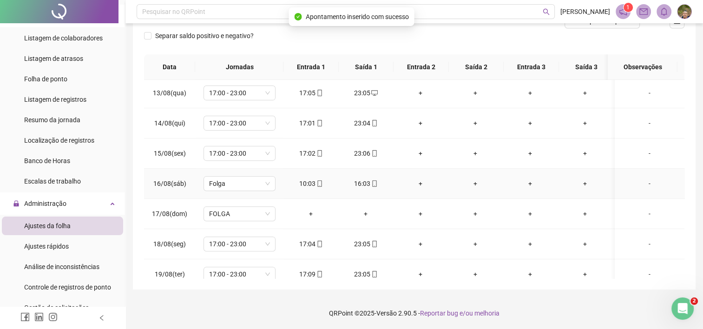
click at [308, 178] on div "10:03" at bounding box center [311, 183] width 40 height 10
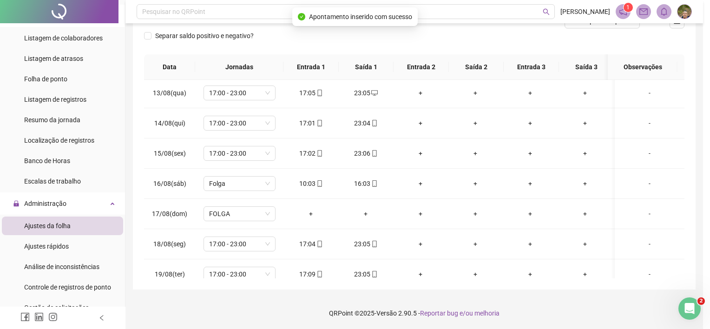
type input "**********"
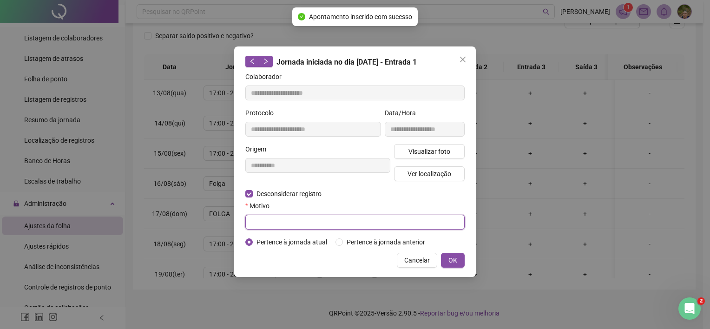
click at [276, 226] on input "text" at bounding box center [354, 222] width 219 height 15
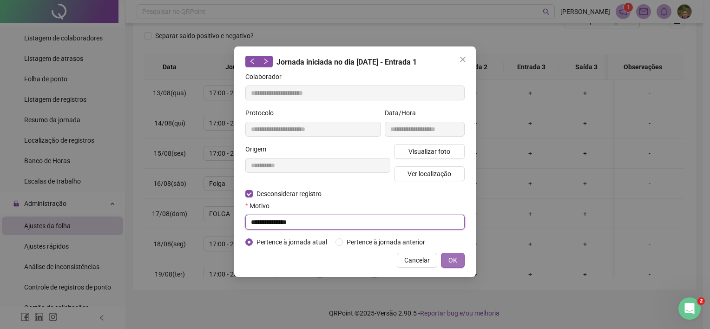
type input "**********"
click at [459, 262] on button "OK" at bounding box center [453, 260] width 24 height 15
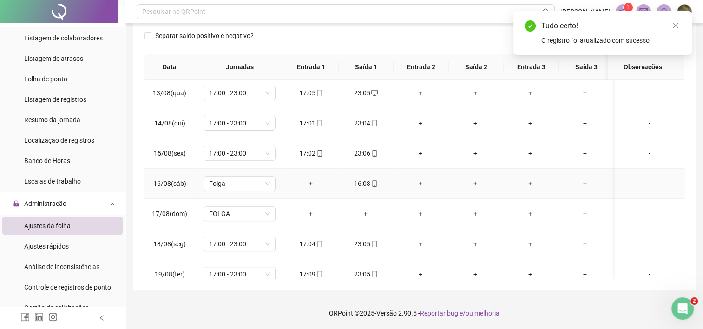
click at [362, 184] on div "16:03" at bounding box center [366, 183] width 40 height 10
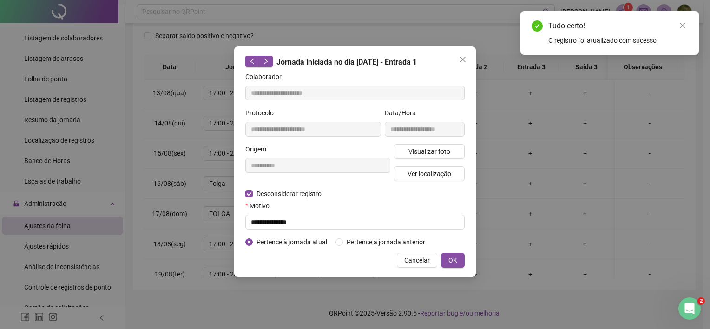
type input "**********"
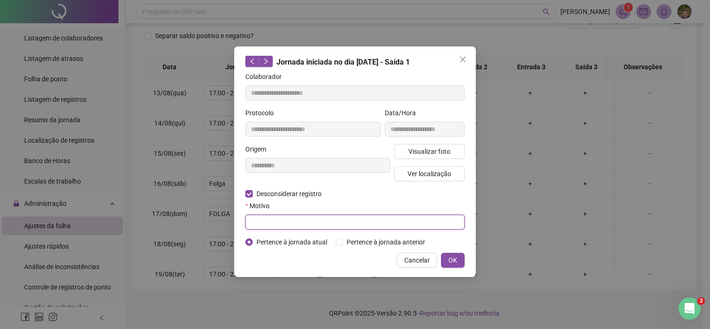
click at [281, 225] on input "text" at bounding box center [354, 222] width 219 height 15
type input "**********"
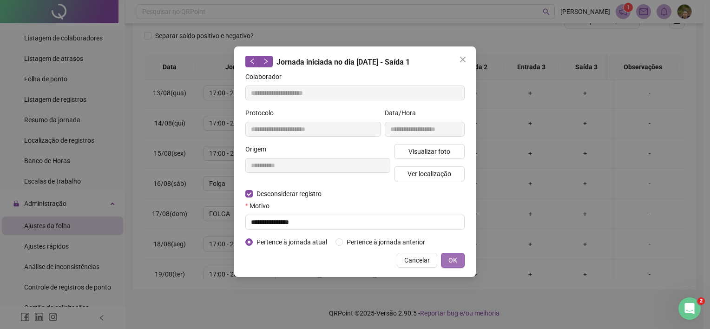
click at [459, 264] on button "OK" at bounding box center [453, 260] width 24 height 15
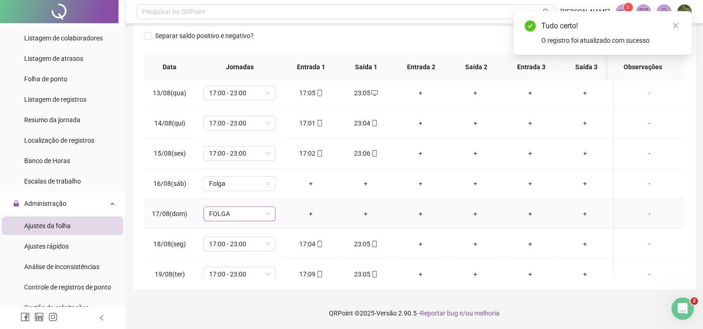
click at [242, 212] on span "FOLGA" at bounding box center [239, 214] width 61 height 14
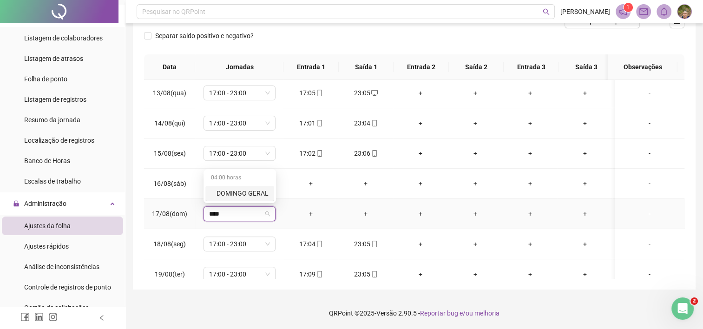
type input "*****"
click at [245, 190] on div "DOMINGO GERAL" at bounding box center [243, 193] width 52 height 10
click at [286, 186] on span "Sim" at bounding box center [283, 188] width 11 height 10
click at [309, 213] on div "+" at bounding box center [311, 214] width 40 height 10
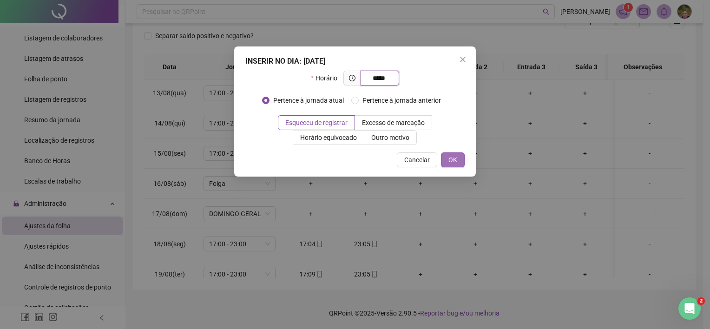
type input "*****"
drag, startPoint x: 457, startPoint y: 161, endPoint x: 449, endPoint y: 164, distance: 7.8
click at [455, 159] on span "OK" at bounding box center [452, 160] width 9 height 10
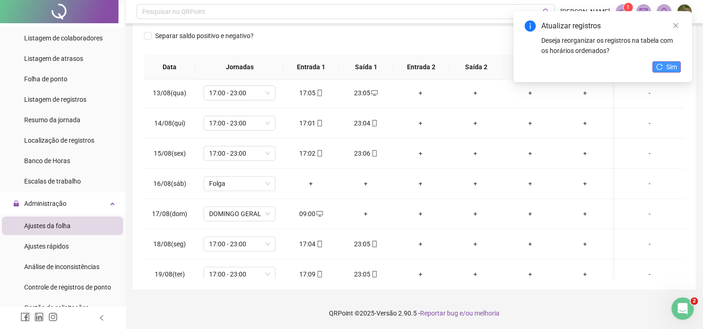
click at [663, 66] on button "Sim" at bounding box center [666, 66] width 28 height 11
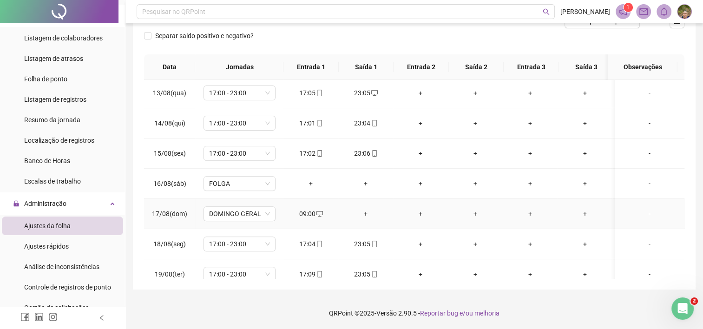
click at [364, 213] on div "+" at bounding box center [366, 214] width 40 height 10
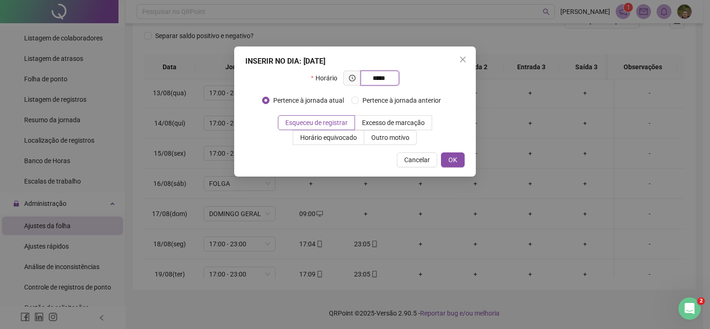
type input "*****"
drag, startPoint x: 468, startPoint y: 161, endPoint x: 453, endPoint y: 163, distance: 15.9
click at [465, 162] on div "INSERIR NO DIA : [DATE] Horário ***** Pertence à jornada atual Pertence à jorna…" at bounding box center [355, 111] width 242 height 130
click at [451, 163] on span "OK" at bounding box center [452, 160] width 9 height 10
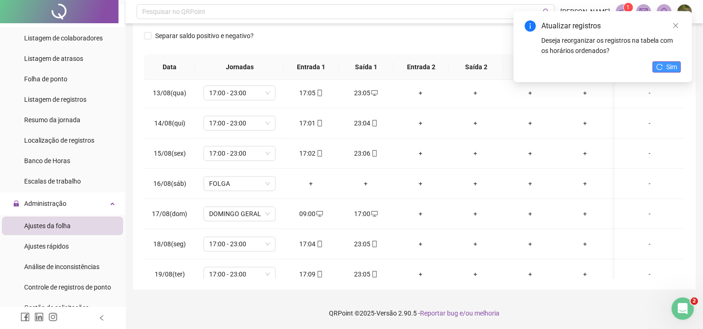
click at [660, 69] on icon "reload" at bounding box center [659, 67] width 7 height 7
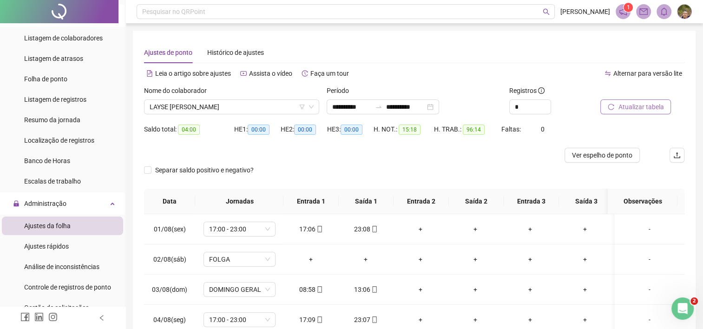
click at [625, 110] on span "Atualizar tabela" at bounding box center [641, 107] width 46 height 10
click at [256, 259] on span "FOLGA" at bounding box center [239, 259] width 61 height 14
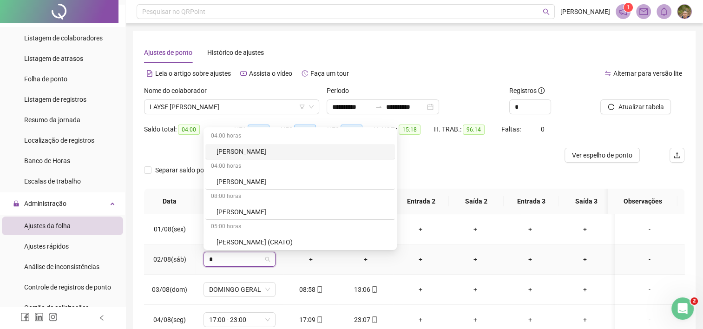
type input "**"
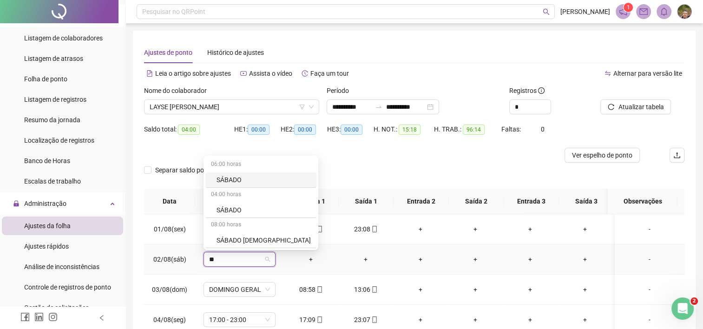
click at [242, 182] on div "SÁBADO" at bounding box center [264, 180] width 94 height 10
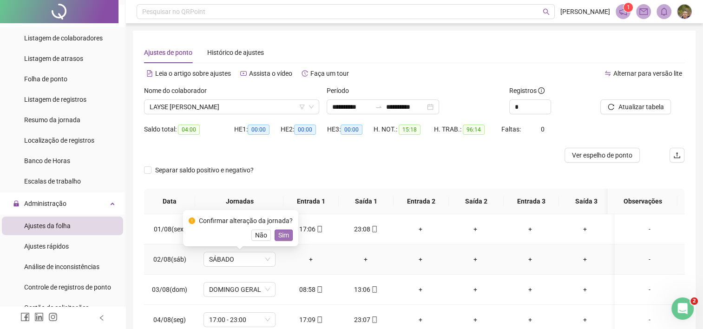
click at [281, 239] on span "Sim" at bounding box center [283, 235] width 11 height 10
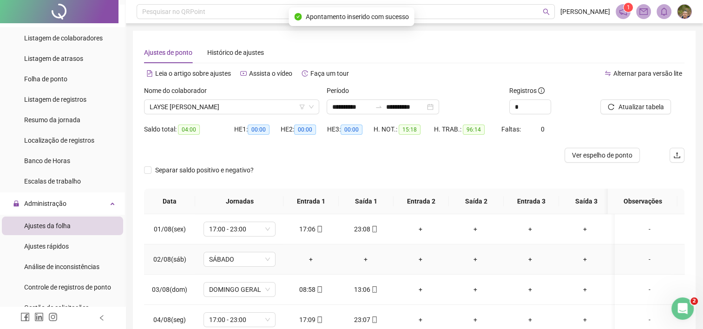
click at [306, 261] on div "+" at bounding box center [311, 259] width 40 height 10
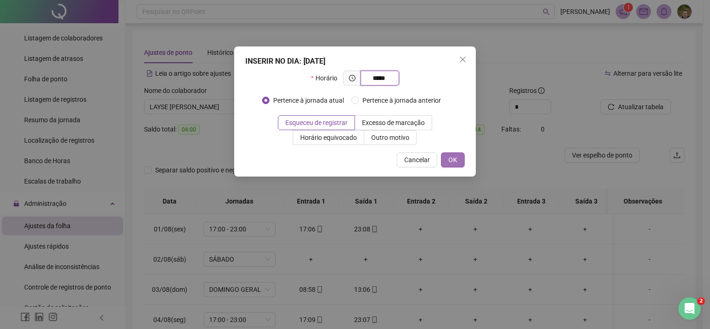
type input "*****"
click at [450, 162] on span "OK" at bounding box center [452, 160] width 9 height 10
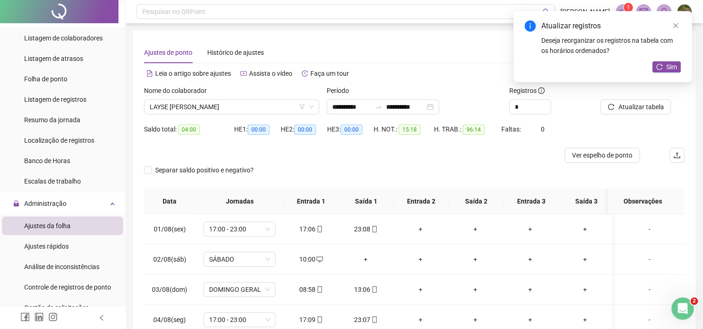
click at [665, 73] on div "Atualizar registros Deseja reorganizar os registros na tabela com os horários o…" at bounding box center [602, 46] width 178 height 71
click at [669, 70] on span "Sim" at bounding box center [671, 67] width 11 height 10
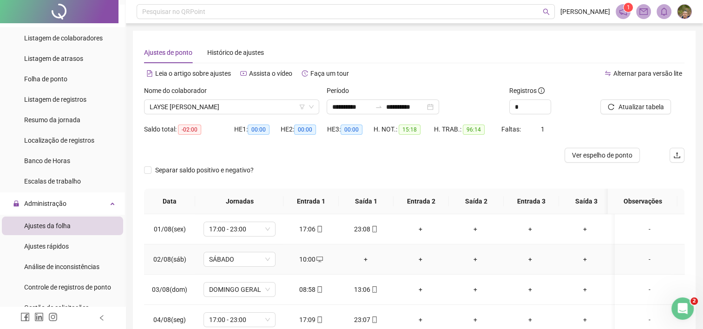
click at [363, 262] on div "+" at bounding box center [366, 259] width 40 height 10
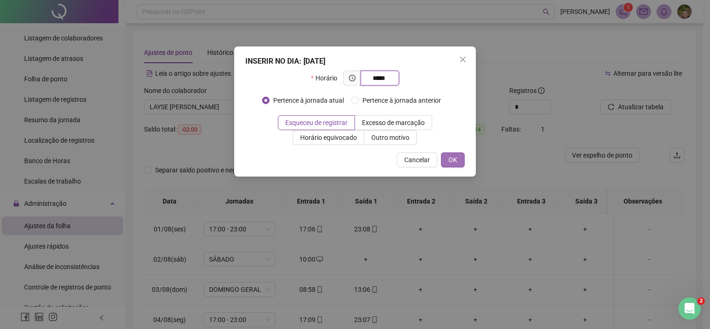
type input "*****"
click at [448, 159] on button "OK" at bounding box center [453, 159] width 24 height 15
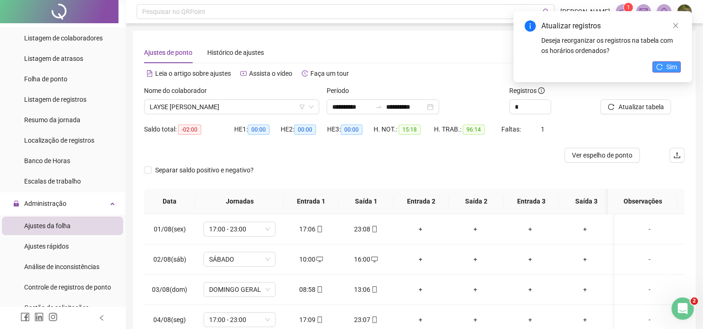
click at [669, 72] on span "Sim" at bounding box center [671, 67] width 11 height 10
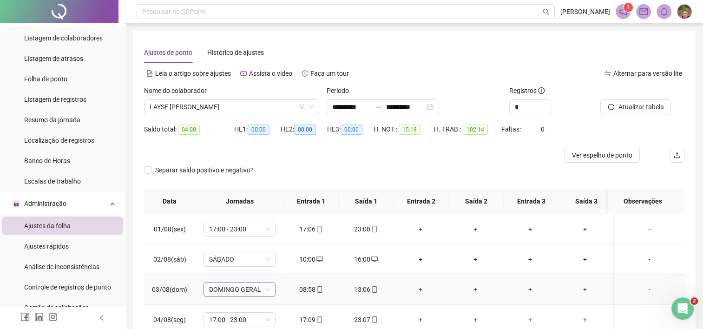
click at [254, 291] on span "DOMINGO GERAL" at bounding box center [239, 289] width 61 height 14
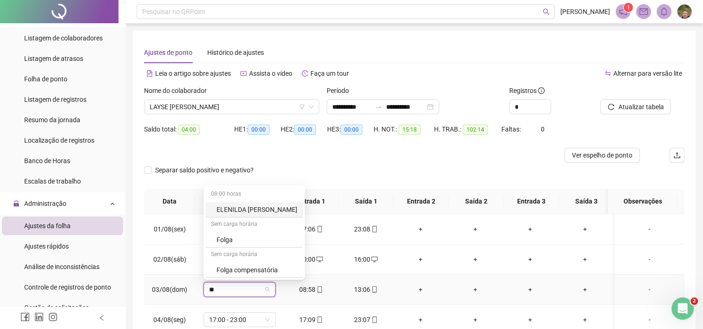
type input "*"
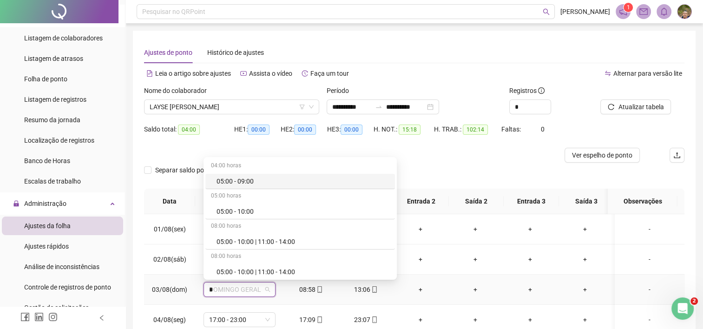
type input "**"
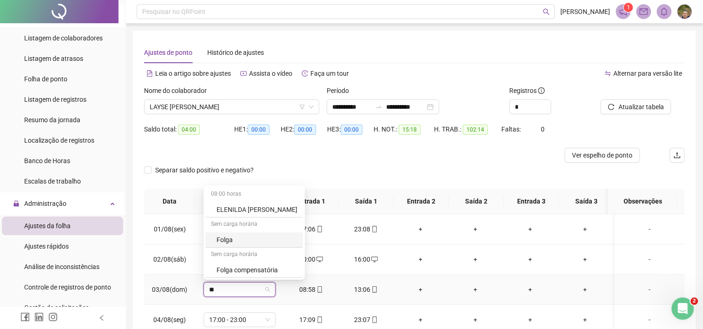
click at [230, 242] on div "Folga" at bounding box center [257, 240] width 81 height 10
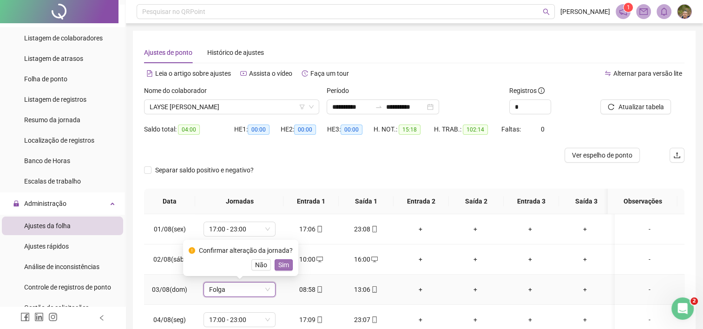
click at [281, 266] on span "Sim" at bounding box center [283, 265] width 11 height 10
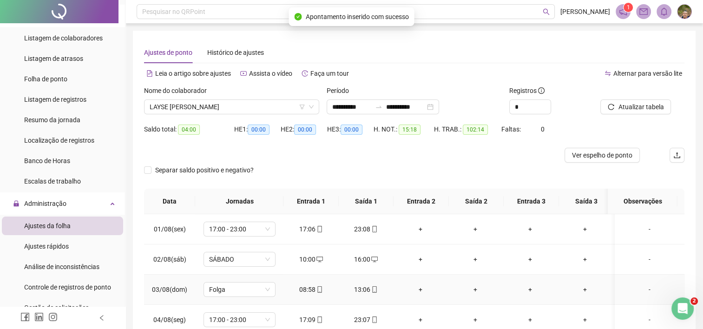
click at [310, 292] on div "08:58" at bounding box center [311, 289] width 40 height 10
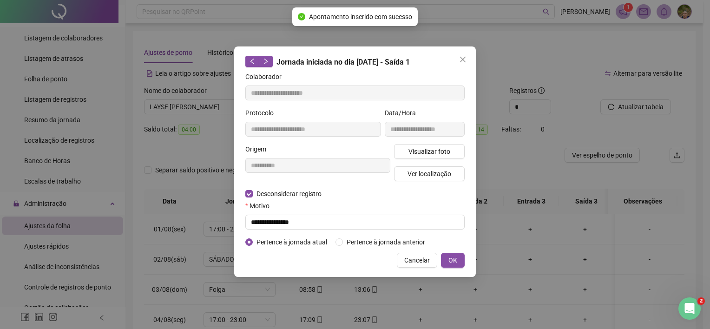
type input "**********"
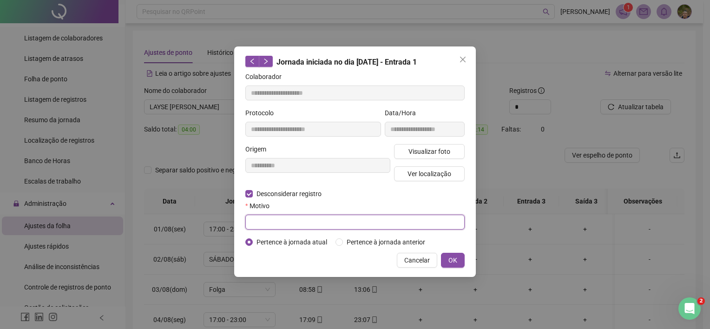
click at [281, 223] on input "text" at bounding box center [354, 222] width 219 height 15
type input "**********"
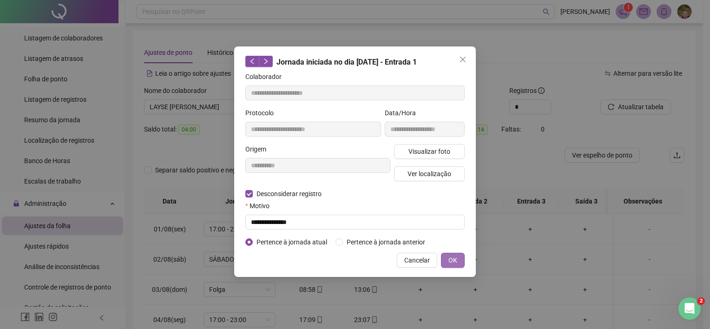
click at [453, 257] on span "OK" at bounding box center [452, 260] width 9 height 10
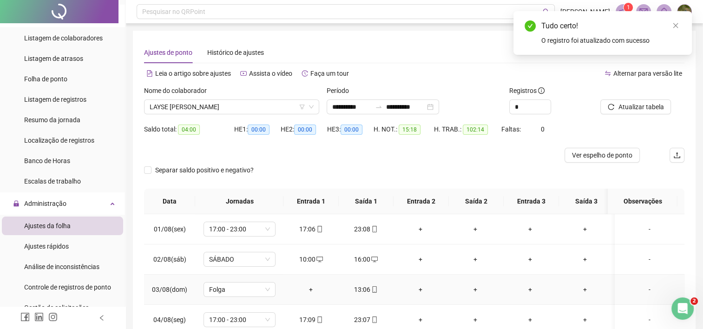
click at [360, 290] on div "13:06" at bounding box center [366, 289] width 40 height 10
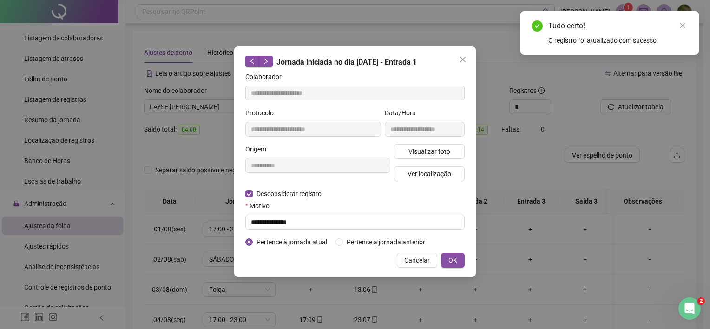
type input "**********"
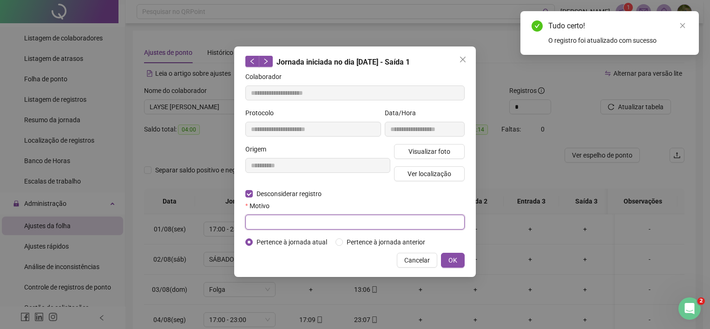
click at [280, 221] on input "text" at bounding box center [354, 222] width 219 height 15
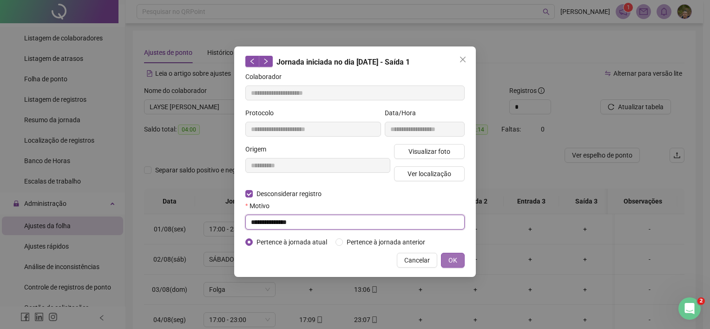
type input "**********"
click at [455, 259] on span "OK" at bounding box center [452, 260] width 9 height 10
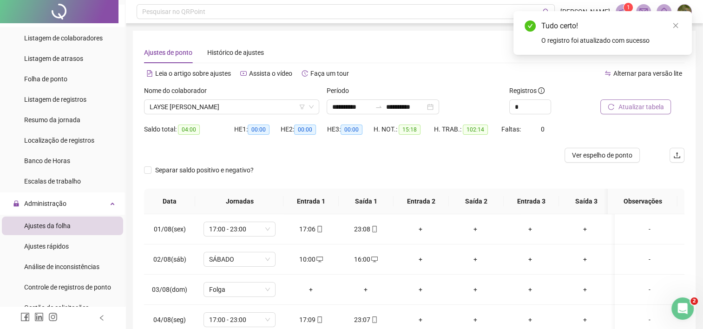
click at [621, 108] on span "Atualizar tabela" at bounding box center [641, 107] width 46 height 10
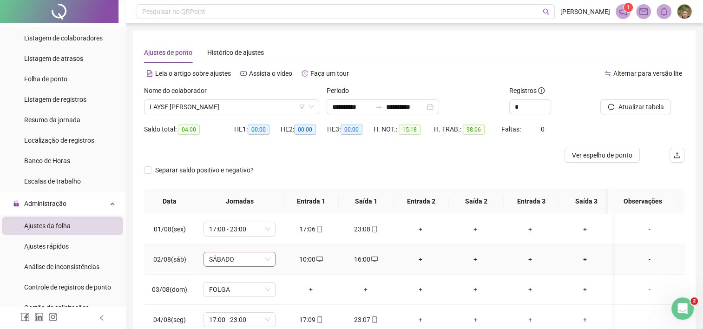
click at [247, 264] on span "SÁBADO" at bounding box center [239, 259] width 61 height 14
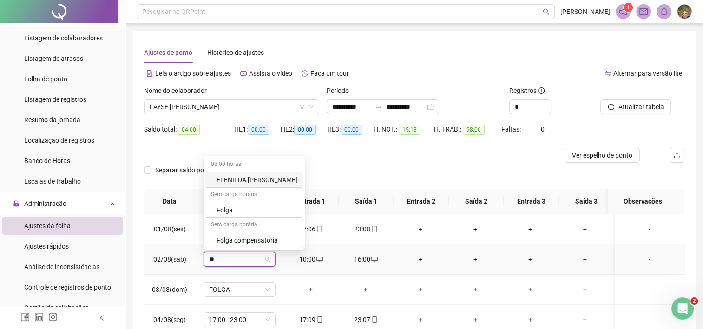
type input "***"
click at [223, 213] on div "Folga" at bounding box center [247, 210] width 61 height 10
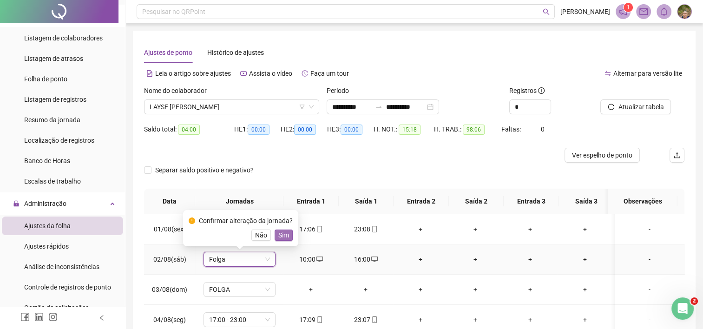
click at [285, 238] on span "Sim" at bounding box center [283, 235] width 11 height 10
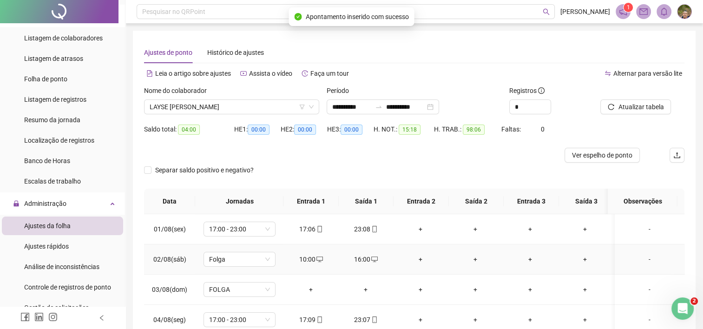
click at [304, 259] on div "10:00" at bounding box center [311, 259] width 40 height 10
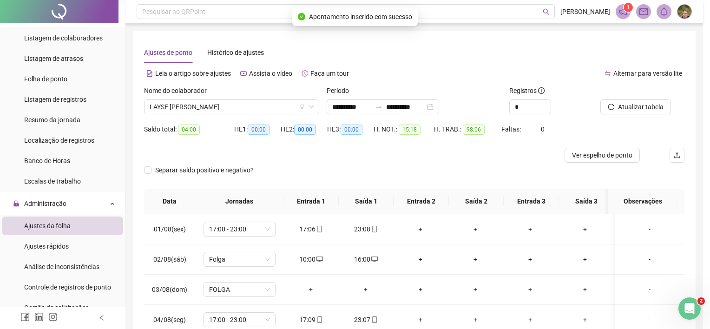
type input "**********"
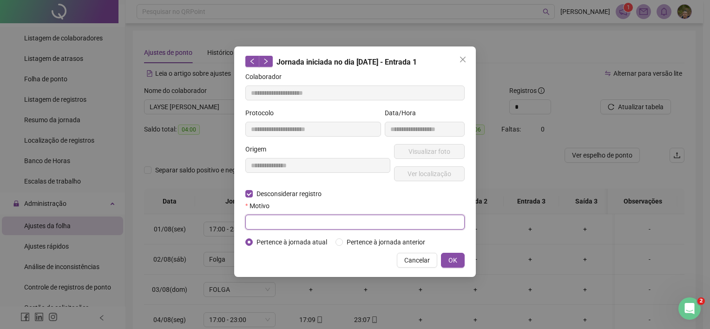
click at [273, 224] on input "text" at bounding box center [354, 222] width 219 height 15
type input "**********"
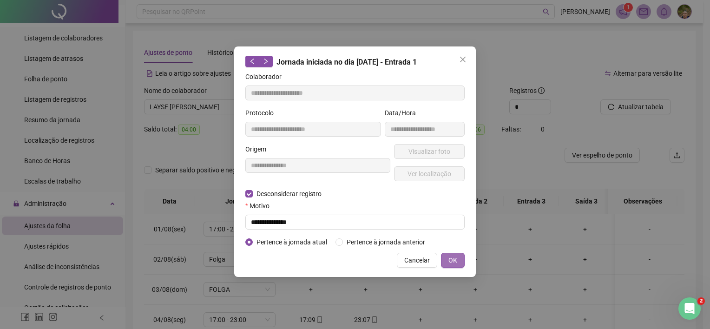
click at [453, 259] on span "OK" at bounding box center [452, 260] width 9 height 10
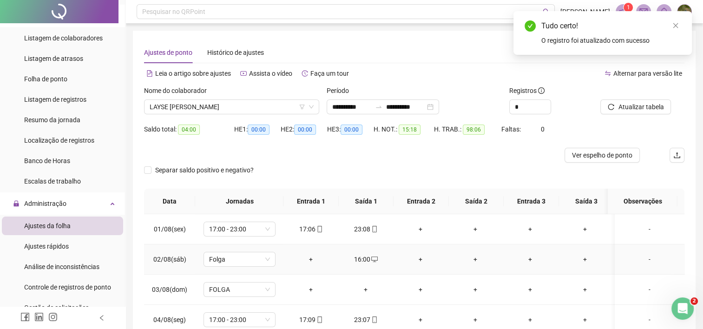
click at [364, 258] on div "16:00" at bounding box center [366, 259] width 40 height 10
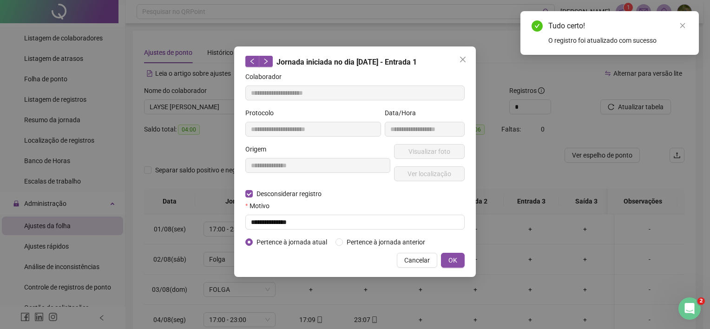
type input "**********"
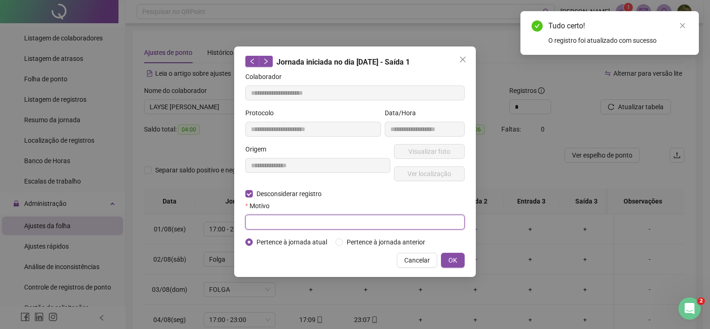
click at [272, 222] on input "text" at bounding box center [354, 222] width 219 height 15
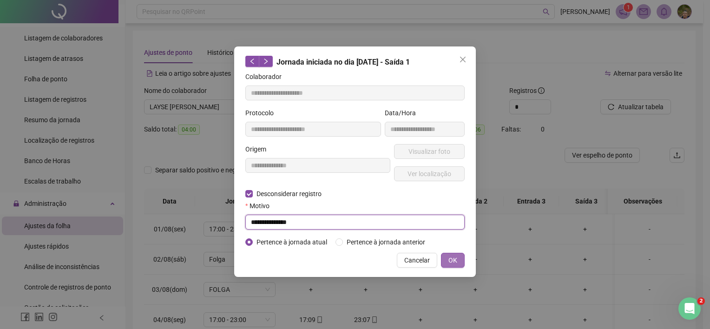
type input "**********"
click at [445, 257] on button "OK" at bounding box center [453, 260] width 24 height 15
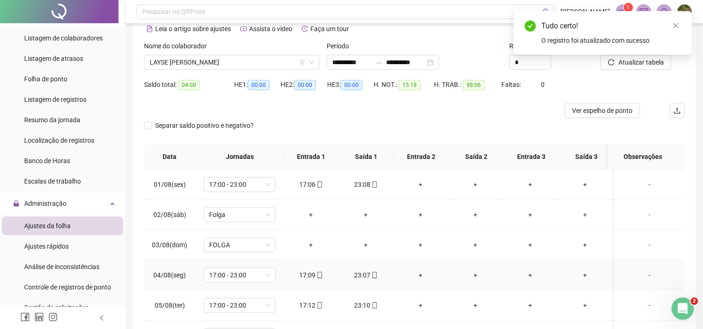
scroll to position [93, 0]
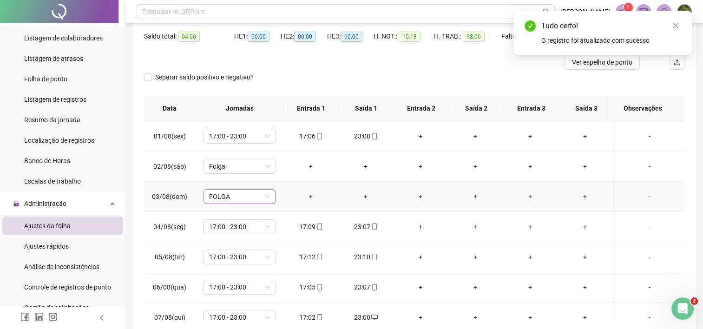
click at [239, 197] on span "FOLGA" at bounding box center [239, 197] width 61 height 14
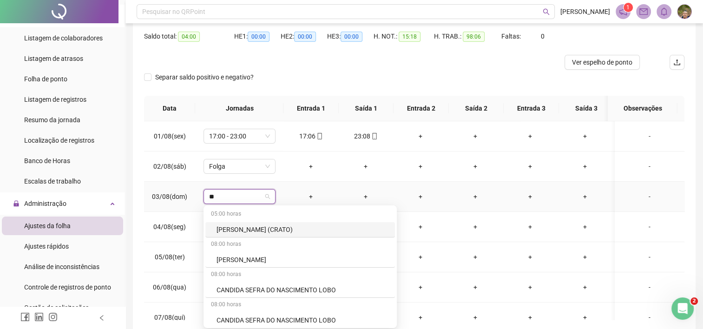
type input "***"
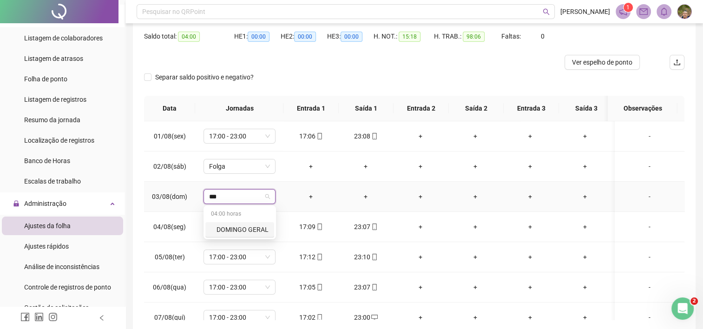
click at [261, 228] on div "DOMINGO GERAL" at bounding box center [243, 229] width 52 height 10
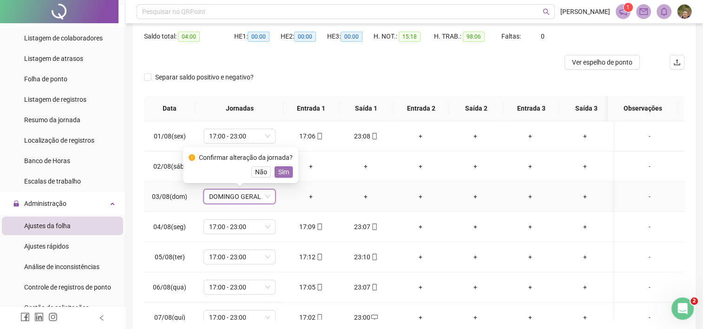
click at [284, 175] on span "Sim" at bounding box center [283, 172] width 11 height 10
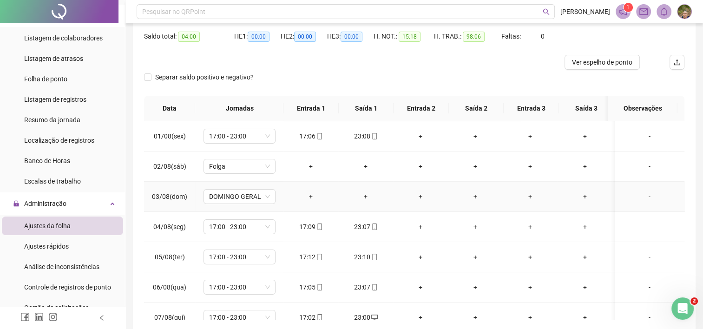
click at [309, 198] on div "+" at bounding box center [311, 196] width 40 height 10
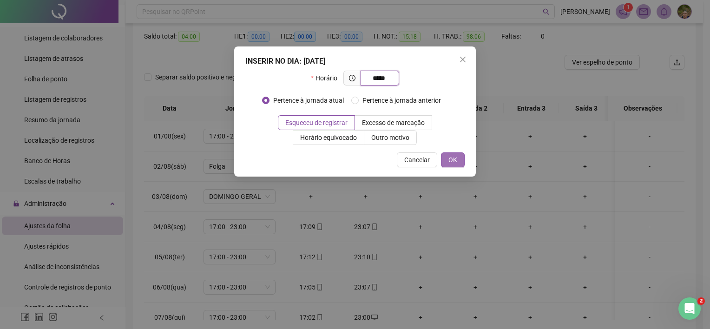
type input "*****"
drag, startPoint x: 454, startPoint y: 159, endPoint x: 449, endPoint y: 158, distance: 5.3
click at [450, 158] on span "OK" at bounding box center [452, 160] width 9 height 10
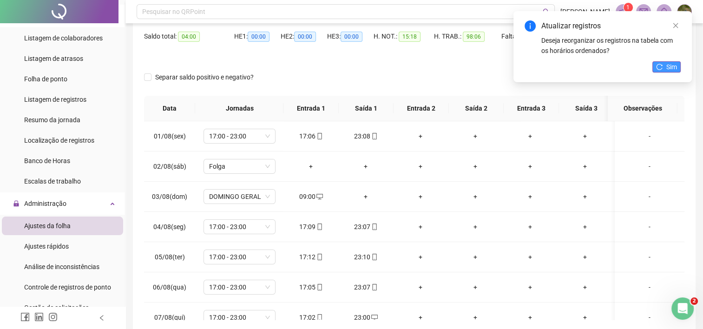
click at [671, 69] on span "Sim" at bounding box center [671, 67] width 11 height 10
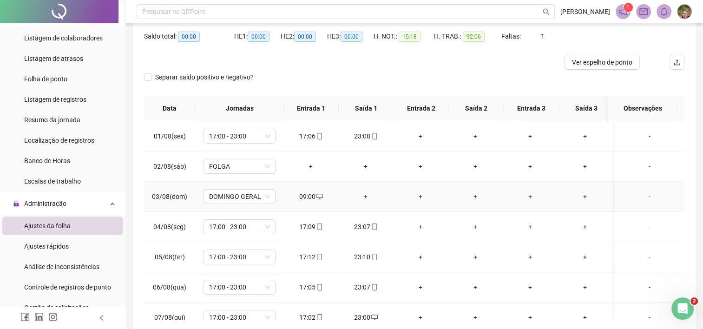
click at [359, 197] on div "+" at bounding box center [366, 196] width 40 height 10
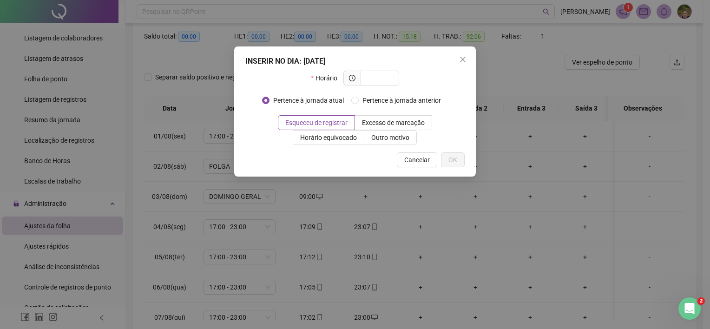
click at [366, 198] on div "INSERIR NO DIA : [DATE] Horário Pertence à jornada atual Pertence à jornada ant…" at bounding box center [355, 164] width 710 height 329
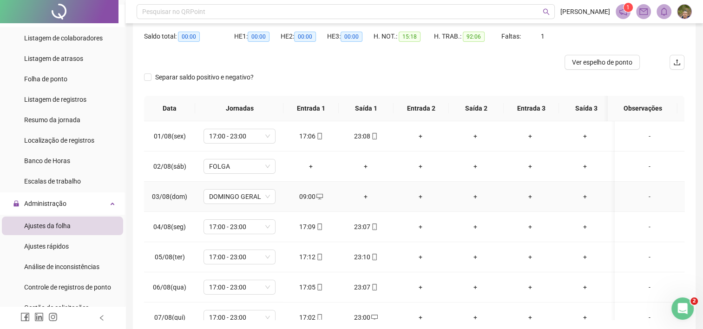
click at [366, 198] on div "+" at bounding box center [366, 196] width 40 height 10
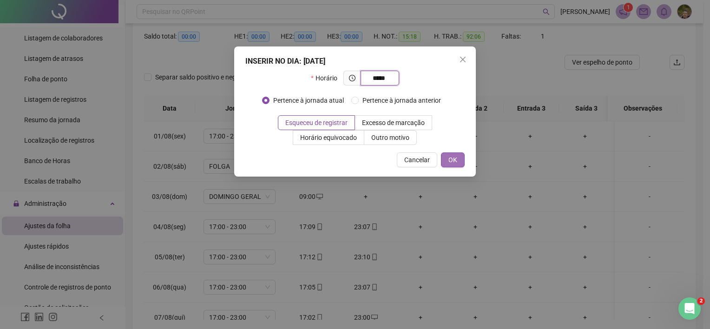
type input "*****"
click at [452, 162] on span "OK" at bounding box center [452, 160] width 9 height 10
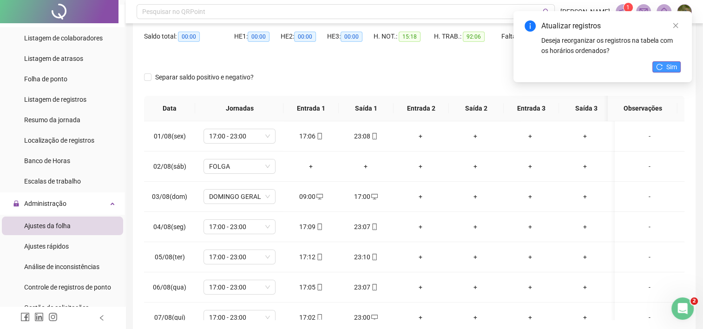
click at [672, 70] on span "Sim" at bounding box center [671, 67] width 11 height 10
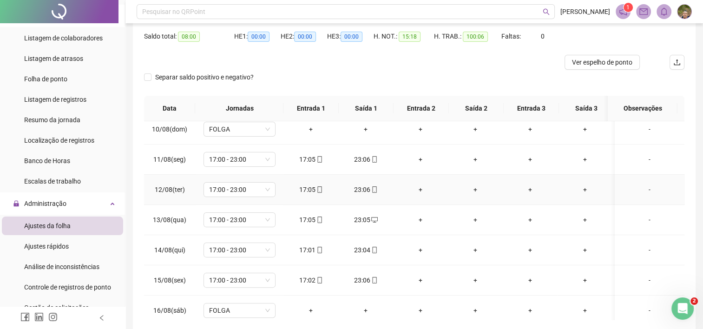
scroll to position [325, 0]
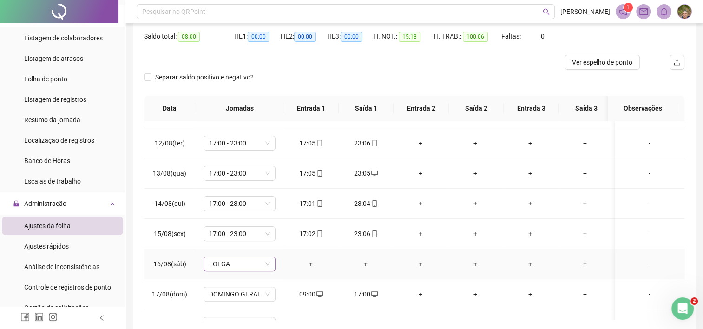
click at [240, 261] on span "FOLGA" at bounding box center [239, 264] width 61 height 14
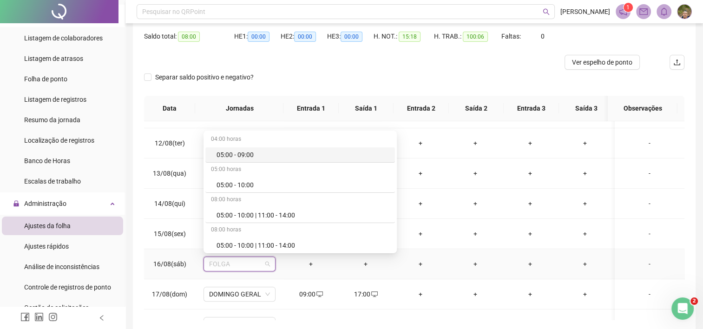
type input "*"
type input "**"
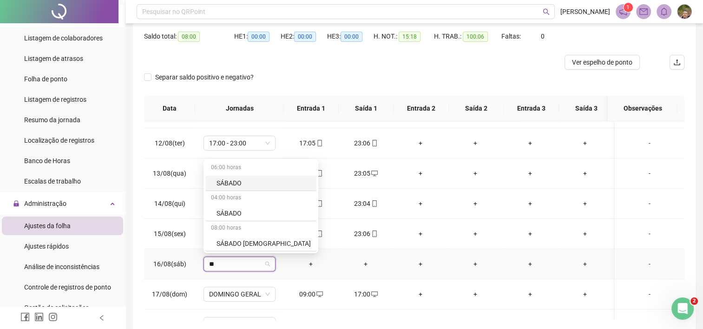
click at [222, 182] on div "SÁBADO" at bounding box center [264, 183] width 94 height 10
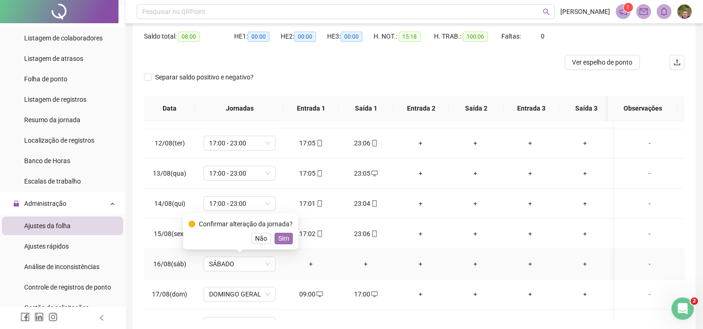
click at [279, 238] on span "Sim" at bounding box center [283, 238] width 11 height 10
click at [308, 260] on div "+" at bounding box center [311, 264] width 40 height 10
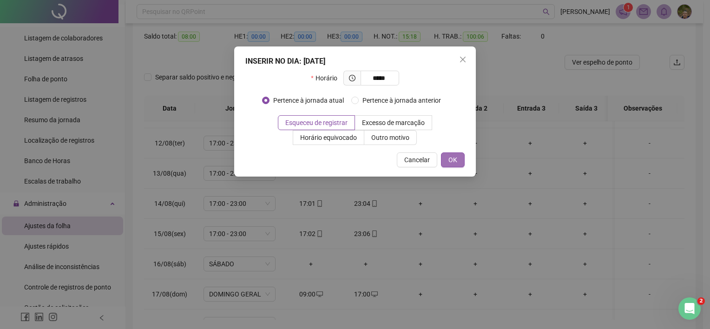
type input "*****"
click at [459, 164] on button "OK" at bounding box center [453, 159] width 24 height 15
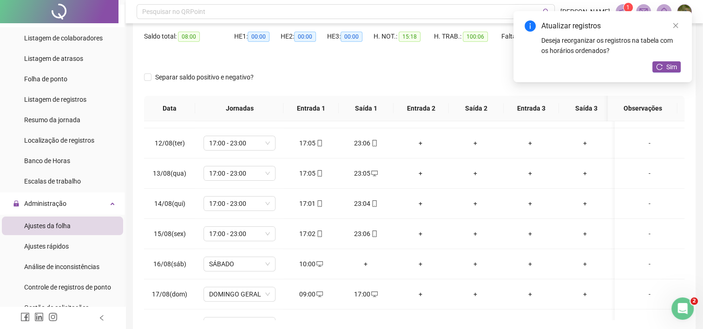
drag, startPoint x: 673, startPoint y: 64, endPoint x: 647, endPoint y: 82, distance: 31.7
click at [673, 64] on span "Sim" at bounding box center [671, 67] width 11 height 10
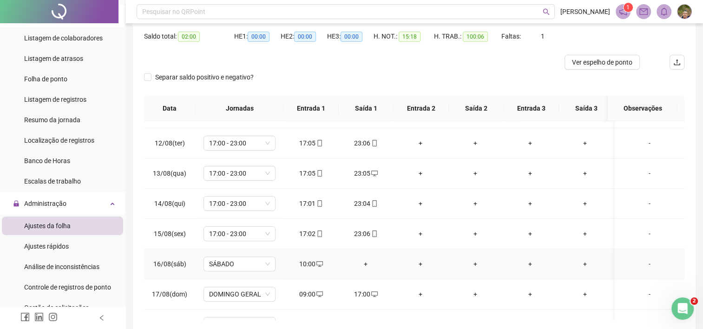
click at [364, 262] on div "+" at bounding box center [366, 264] width 40 height 10
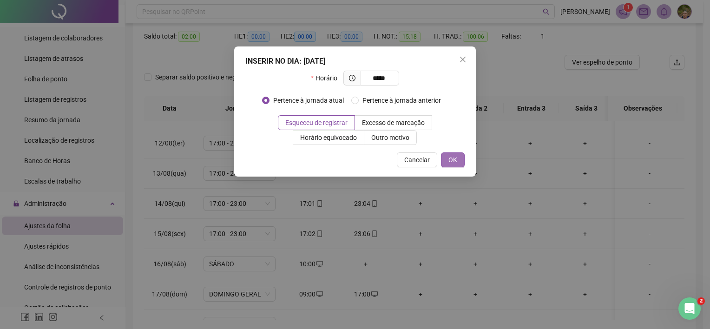
type input "*****"
click at [462, 160] on button "OK" at bounding box center [453, 159] width 24 height 15
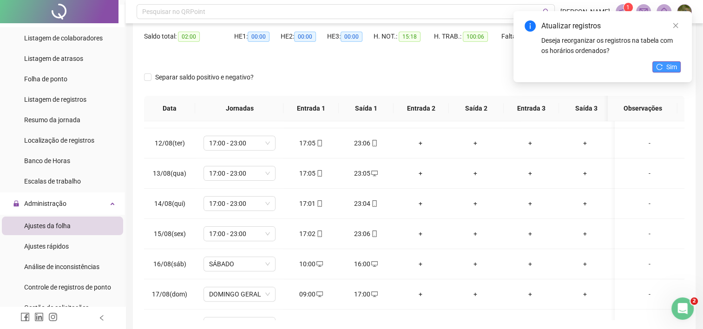
click at [669, 66] on span "Sim" at bounding box center [671, 67] width 11 height 10
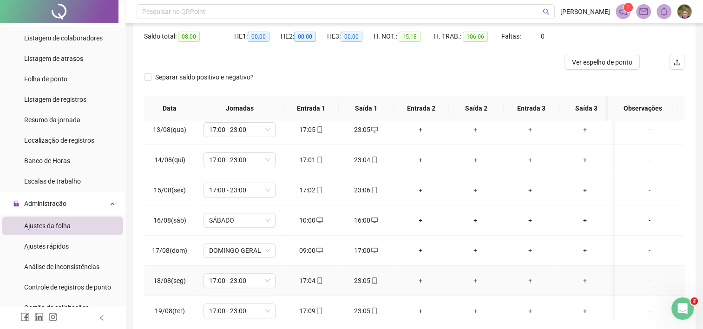
scroll to position [411, 0]
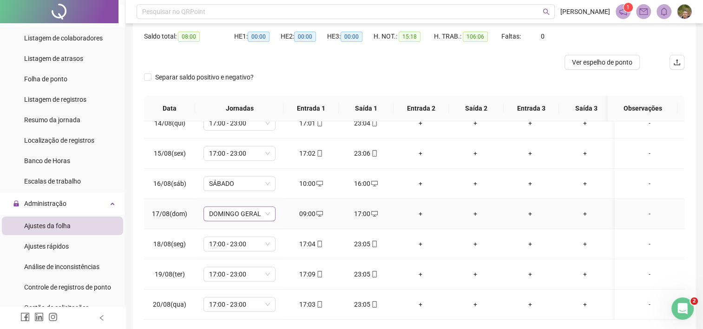
click at [241, 209] on span "DOMINGO GERAL" at bounding box center [239, 214] width 61 height 14
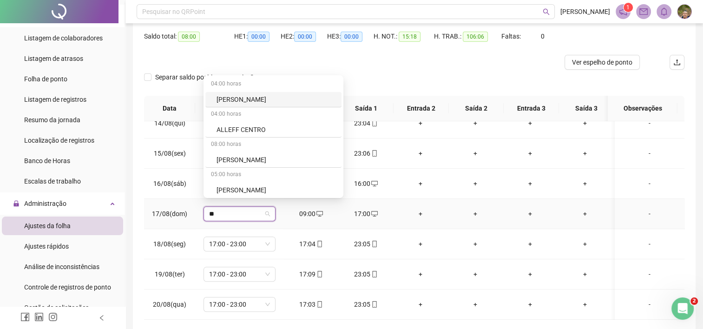
type input "***"
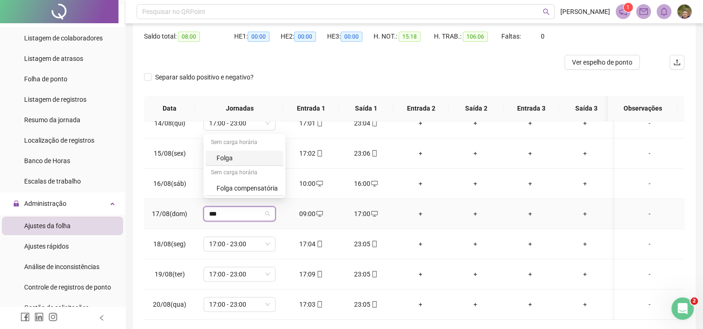
click at [238, 157] on div "Folga" at bounding box center [247, 158] width 61 height 10
click at [281, 184] on span "Sim" at bounding box center [283, 183] width 11 height 10
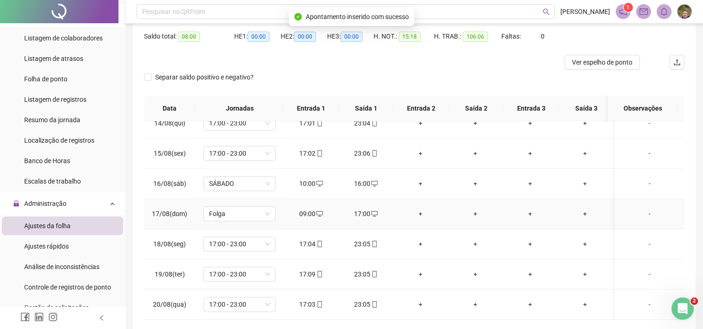
click at [304, 210] on div "09:00" at bounding box center [311, 214] width 40 height 10
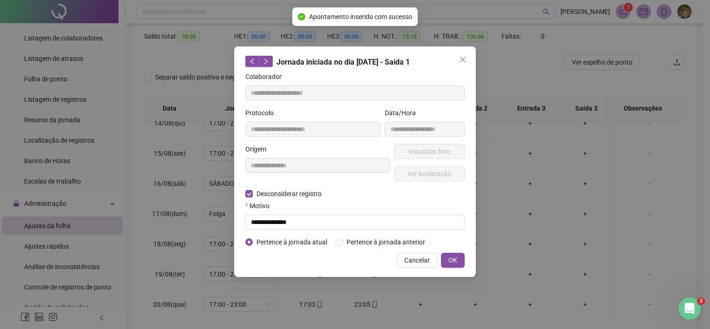
type input "**********"
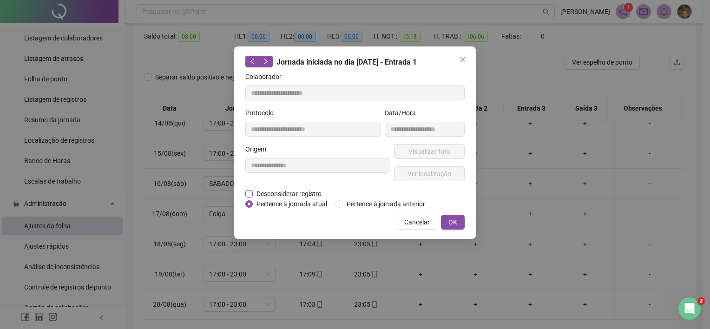
click at [251, 197] on label "Desconsiderar registro" at bounding box center [288, 194] width 86 height 10
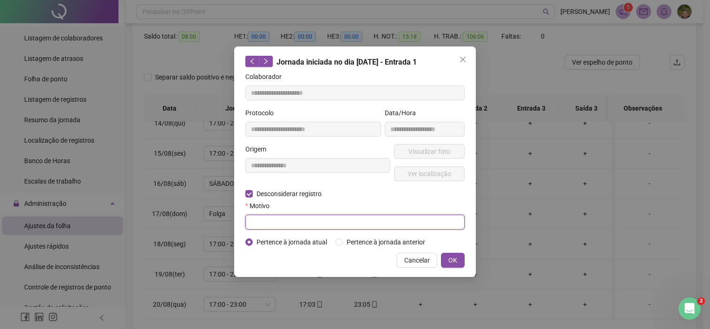
click at [276, 225] on input "text" at bounding box center [354, 222] width 219 height 15
type input "**********"
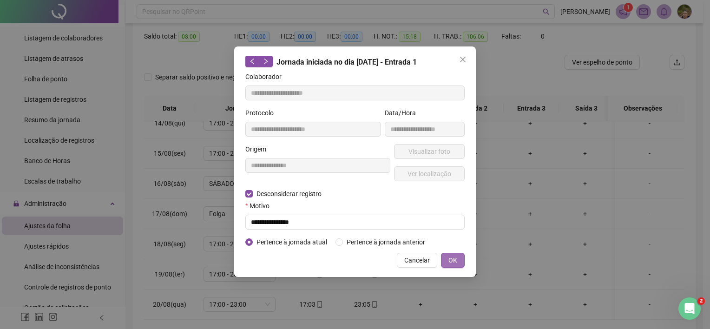
click at [451, 262] on span "OK" at bounding box center [452, 260] width 9 height 10
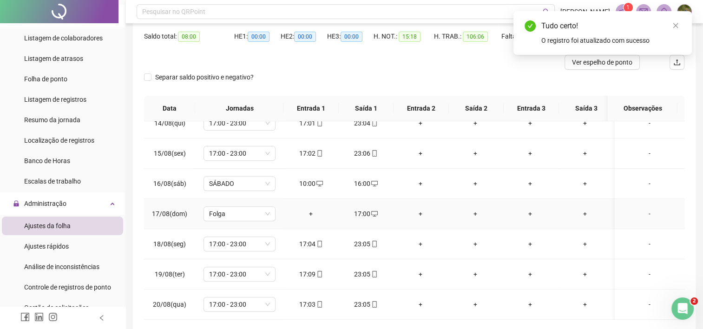
click at [355, 209] on div "17:00" at bounding box center [366, 214] width 40 height 10
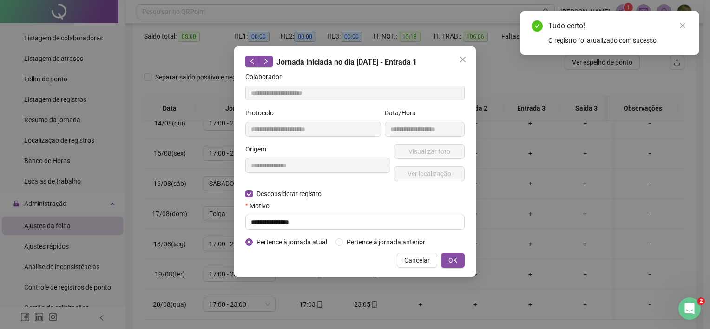
type input "**********"
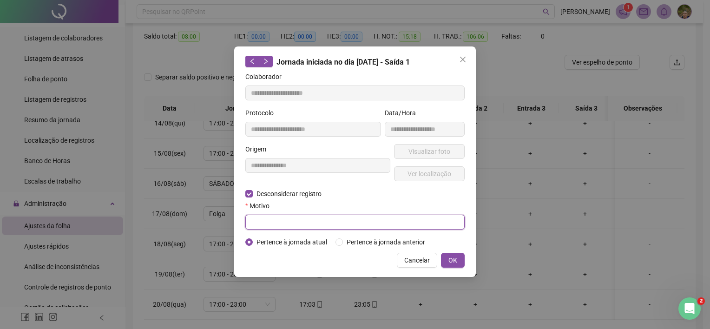
click at [315, 220] on input "text" at bounding box center [354, 222] width 219 height 15
type input "**********"
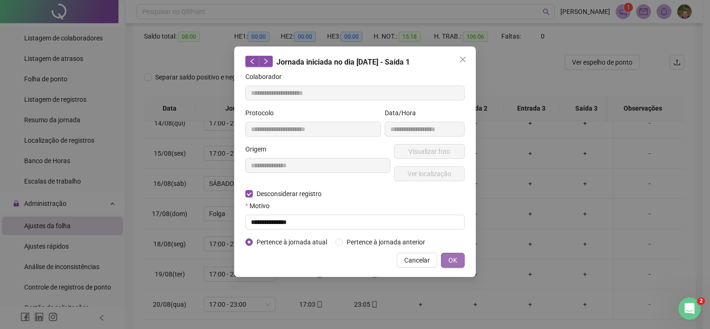
click at [453, 256] on span "OK" at bounding box center [452, 260] width 9 height 10
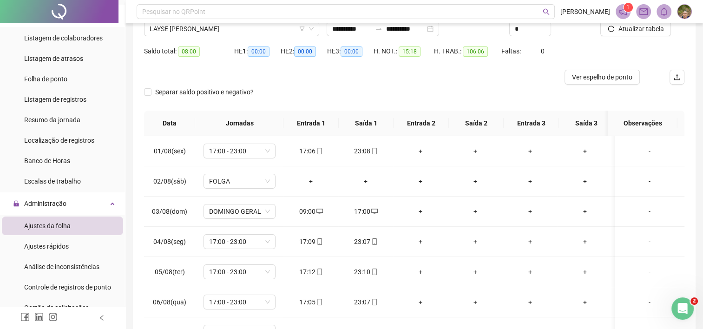
scroll to position [41, 0]
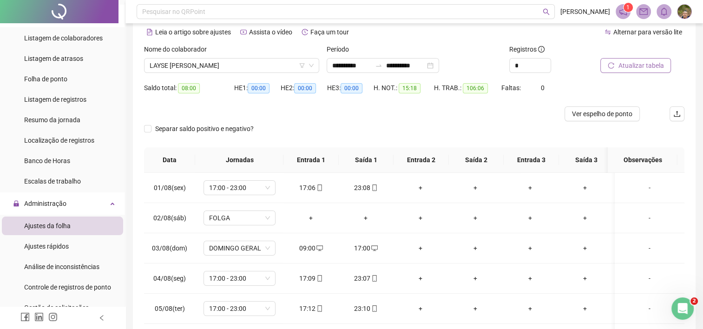
click at [624, 70] on span "Atualizar tabela" at bounding box center [641, 65] width 46 height 10
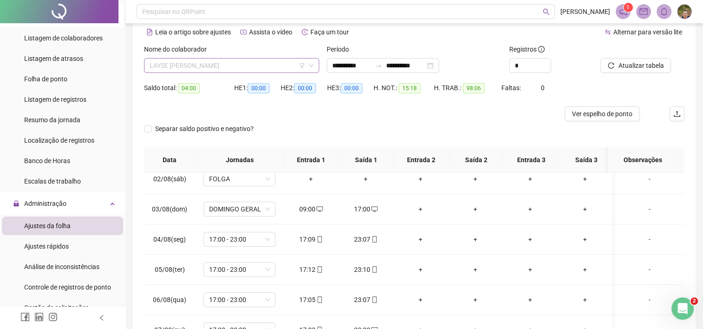
click at [282, 67] on span "LAYSE [PERSON_NAME]" at bounding box center [232, 66] width 164 height 14
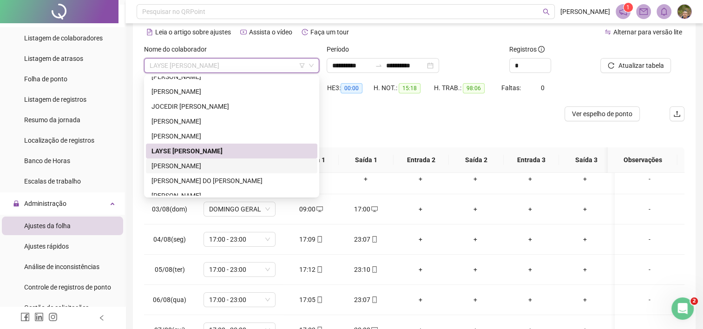
click at [215, 165] on div "[PERSON_NAME]" at bounding box center [231, 166] width 160 height 10
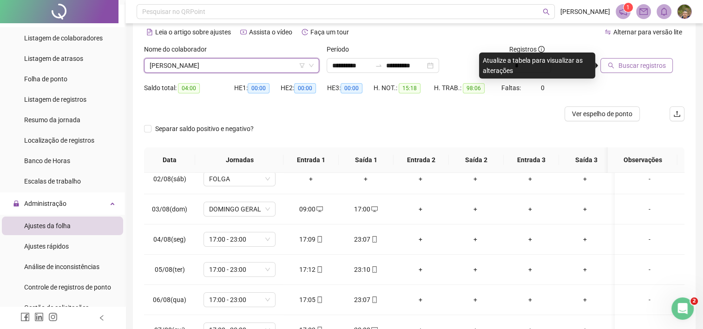
click at [621, 68] on span "Buscar registros" at bounding box center [641, 65] width 47 height 10
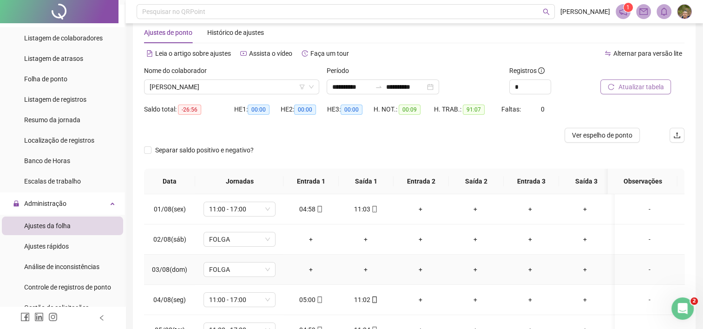
scroll to position [0, 0]
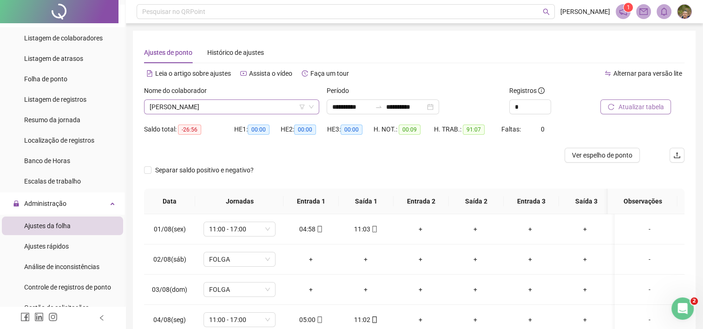
click at [266, 107] on span "[PERSON_NAME]" at bounding box center [232, 107] width 164 height 14
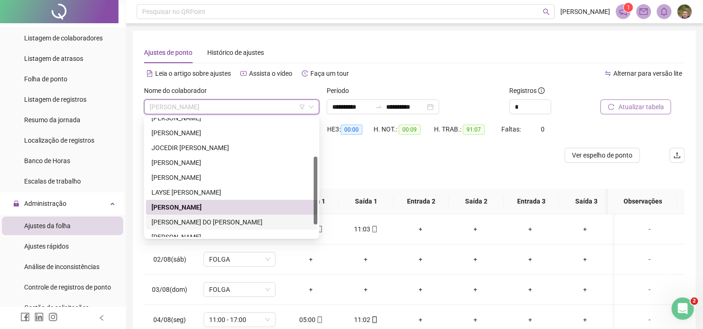
click at [203, 224] on div "[PERSON_NAME] DO [PERSON_NAME]" at bounding box center [231, 222] width 160 height 10
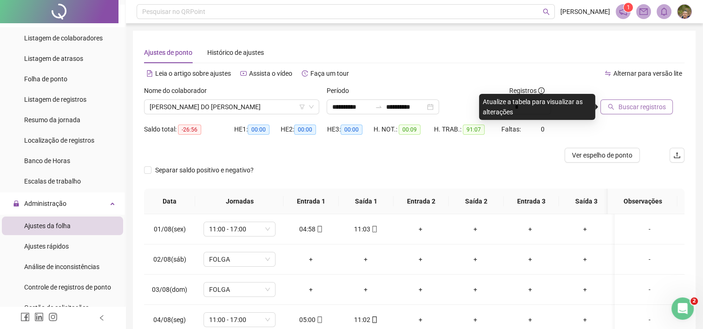
click at [623, 108] on span "Buscar registros" at bounding box center [641, 107] width 47 height 10
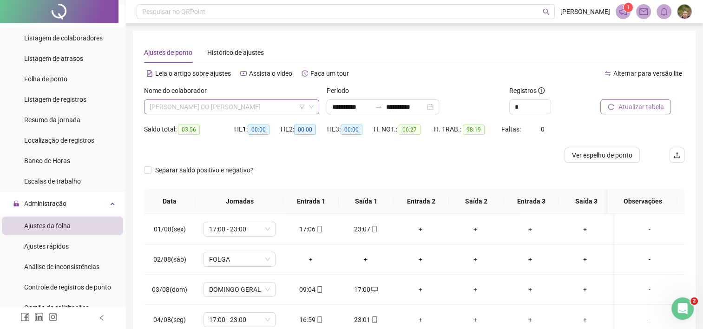
click at [249, 109] on span "[PERSON_NAME] DO [PERSON_NAME]" at bounding box center [232, 107] width 164 height 14
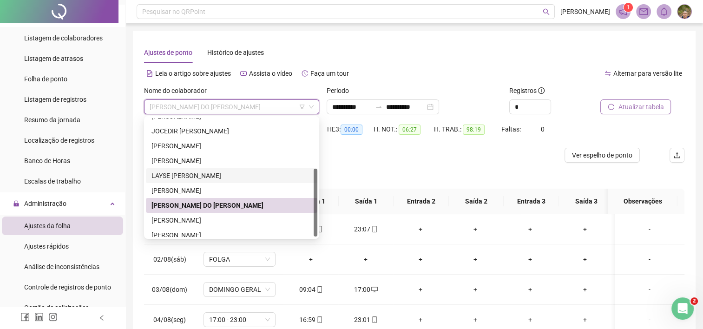
scroll to position [89, 0]
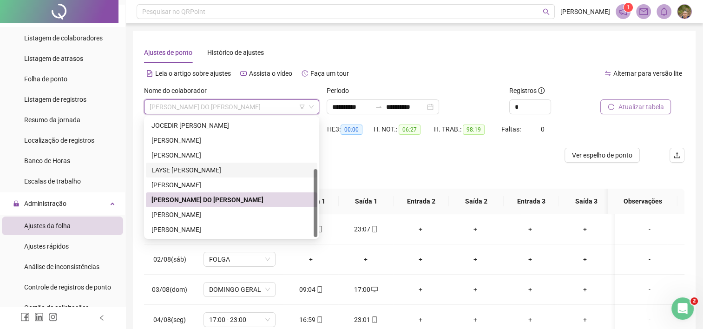
drag, startPoint x: 314, startPoint y: 195, endPoint x: 272, endPoint y: 220, distance: 48.9
click at [313, 220] on div "[PERSON_NAME]" at bounding box center [231, 177] width 171 height 119
click at [213, 217] on div "[PERSON_NAME]" at bounding box center [231, 215] width 160 height 10
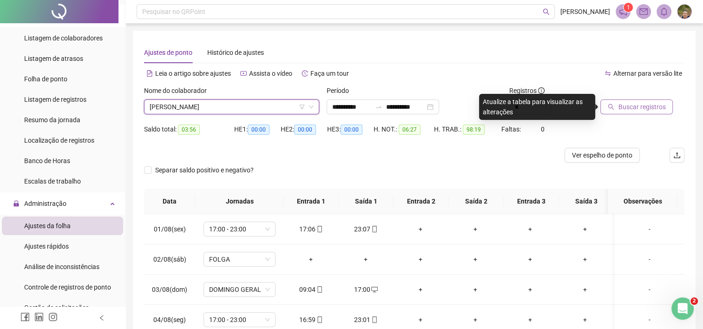
click at [615, 108] on button "Buscar registros" at bounding box center [636, 106] width 72 height 15
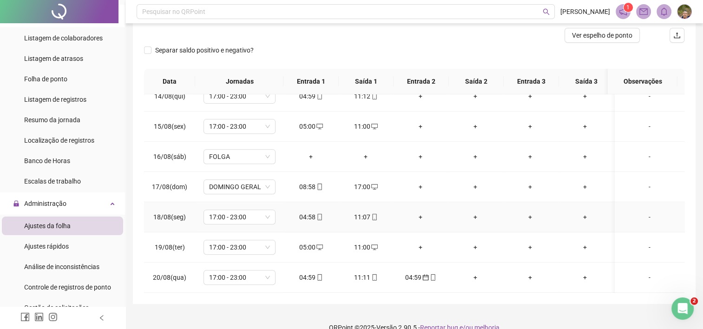
scroll to position [134, 0]
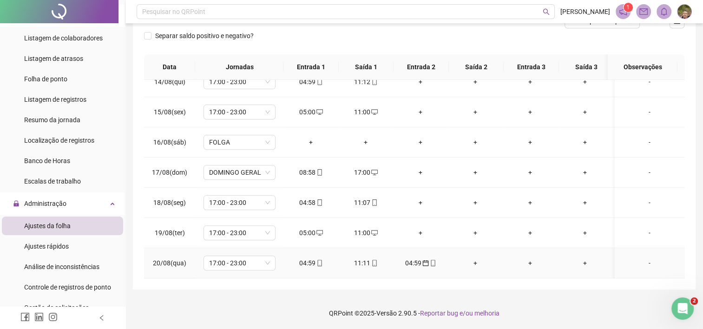
click at [414, 258] on div "04:59" at bounding box center [420, 263] width 40 height 10
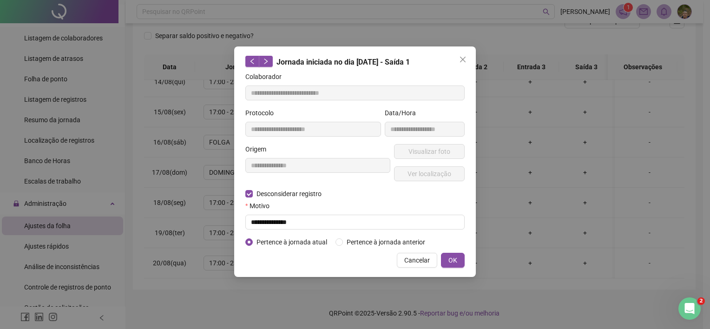
type input "**********"
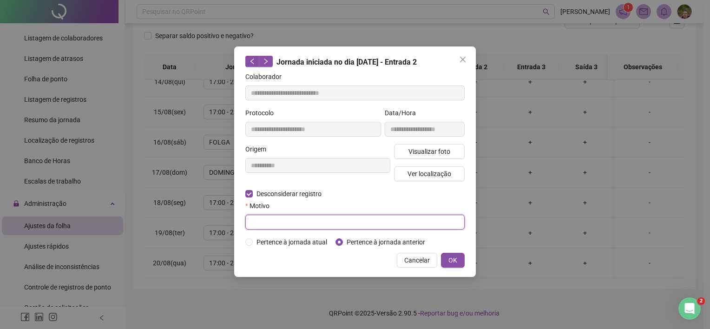
click at [273, 222] on input "text" at bounding box center [354, 222] width 219 height 15
type input "**********"
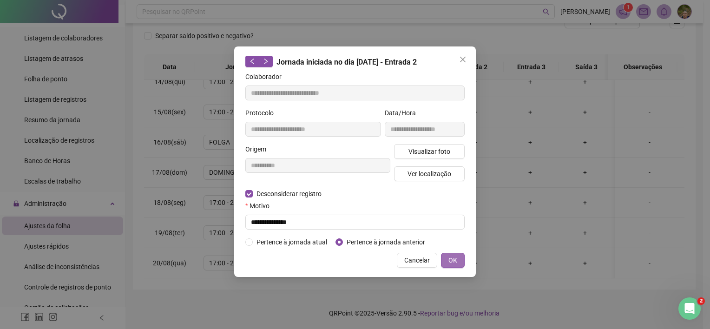
click at [458, 256] on button "OK" at bounding box center [453, 260] width 24 height 15
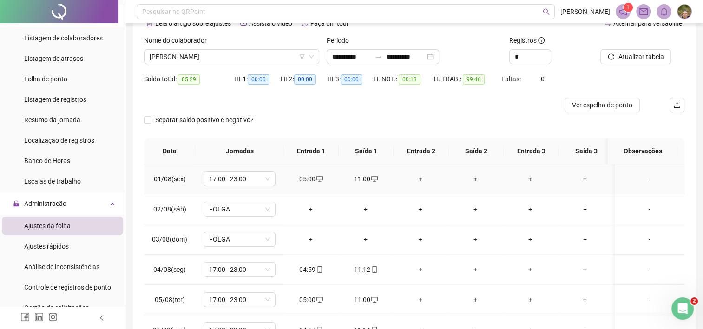
scroll to position [0, 0]
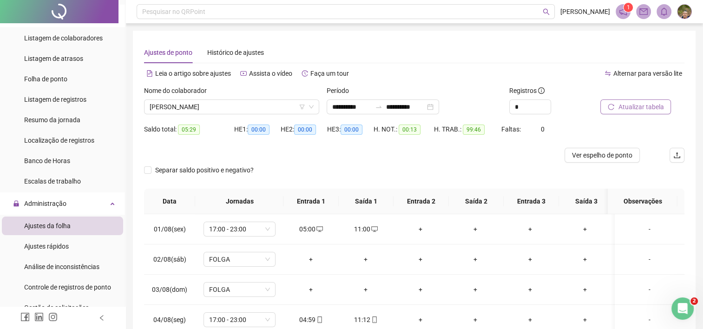
click at [615, 108] on button "Atualizar tabela" at bounding box center [635, 106] width 71 height 15
click at [531, 54] on div "Ajustes de ponto Histórico de ajustes" at bounding box center [414, 52] width 540 height 21
